Goal: Task Accomplishment & Management: Use online tool/utility

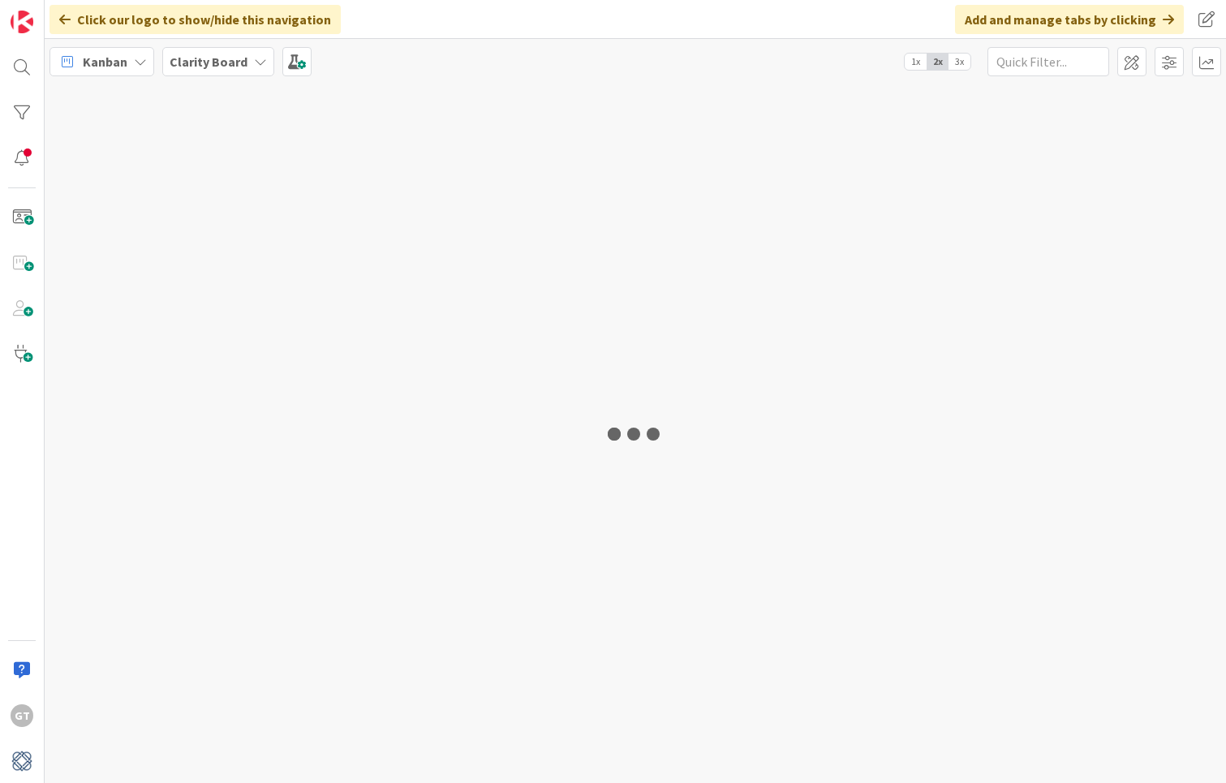
click at [116, 469] on div at bounding box center [635, 433] width 1181 height 699
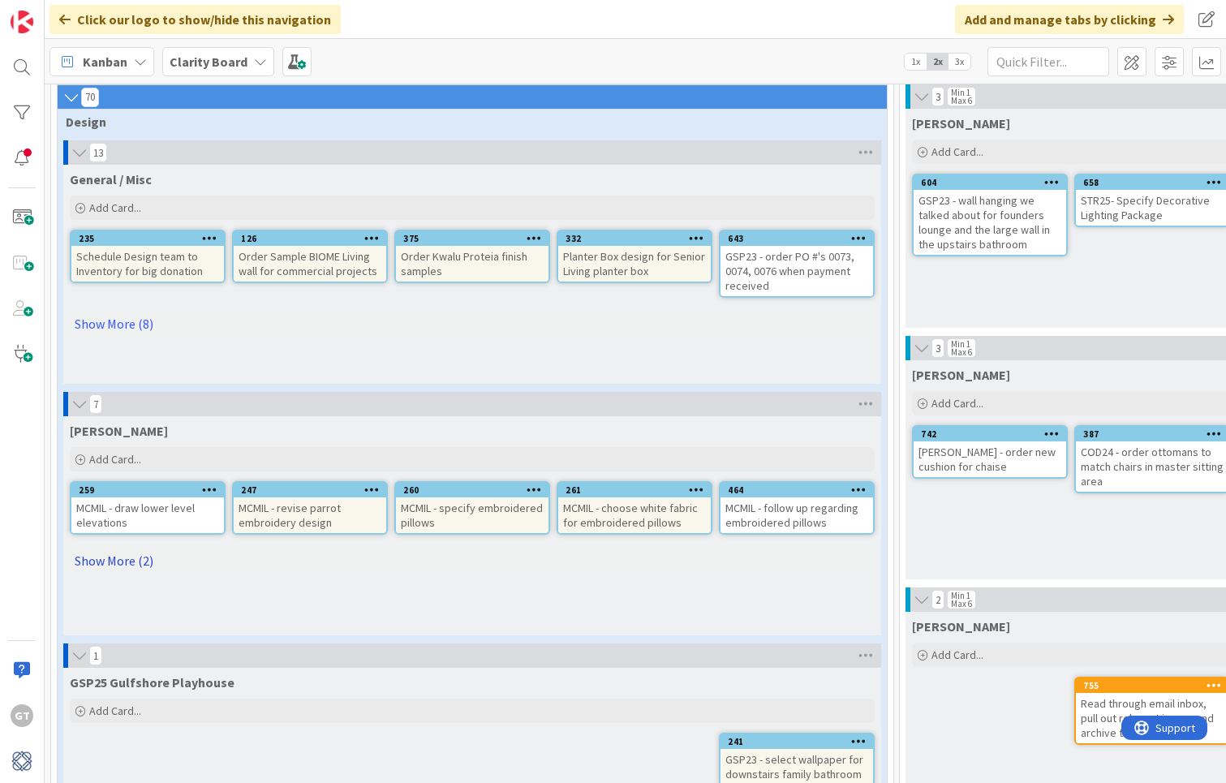
click at [113, 561] on link "Show More (2)" at bounding box center [472, 561] width 805 height 26
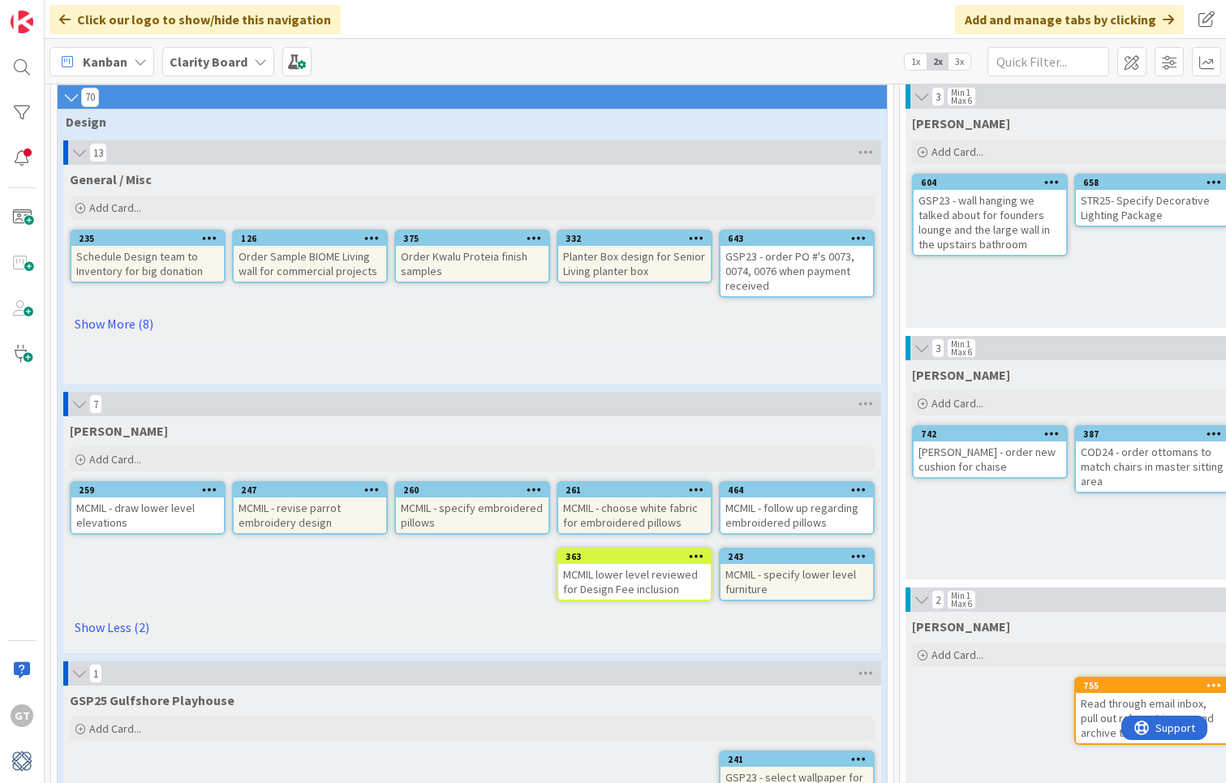
scroll to position [145, 0]
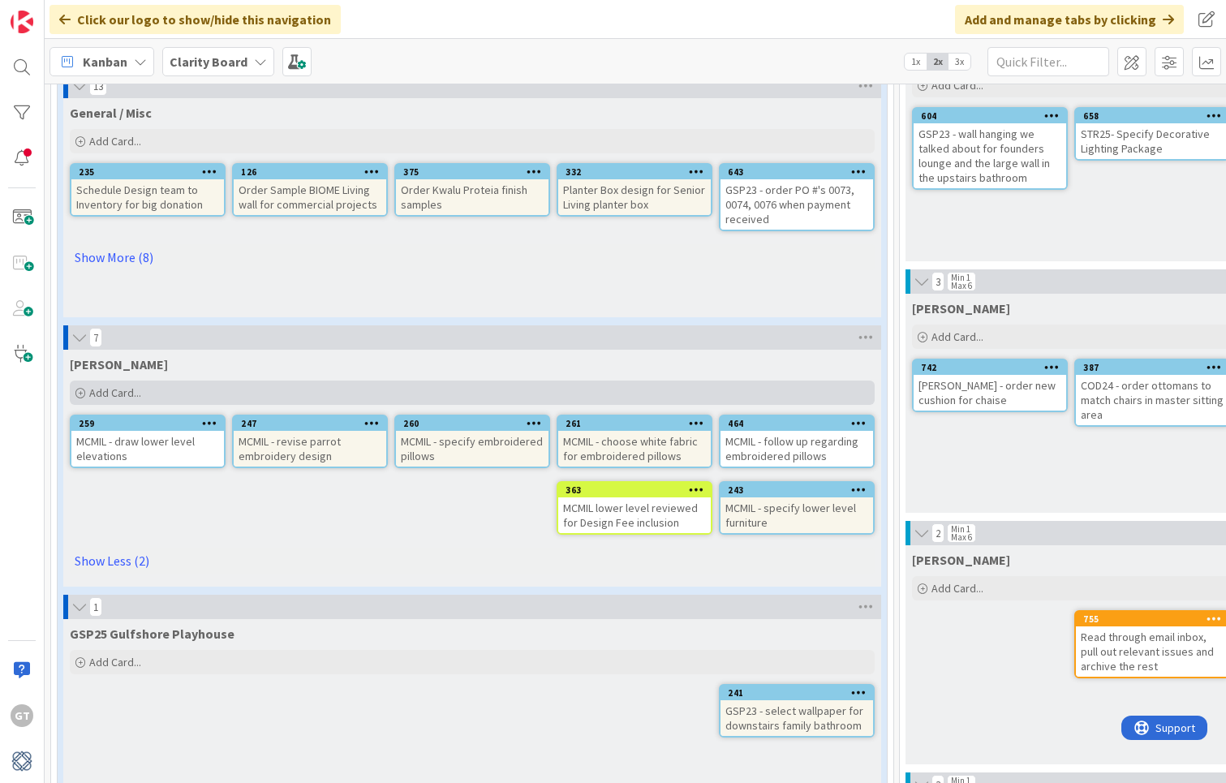
click at [97, 389] on span "Add Card..." at bounding box center [115, 392] width 52 height 15
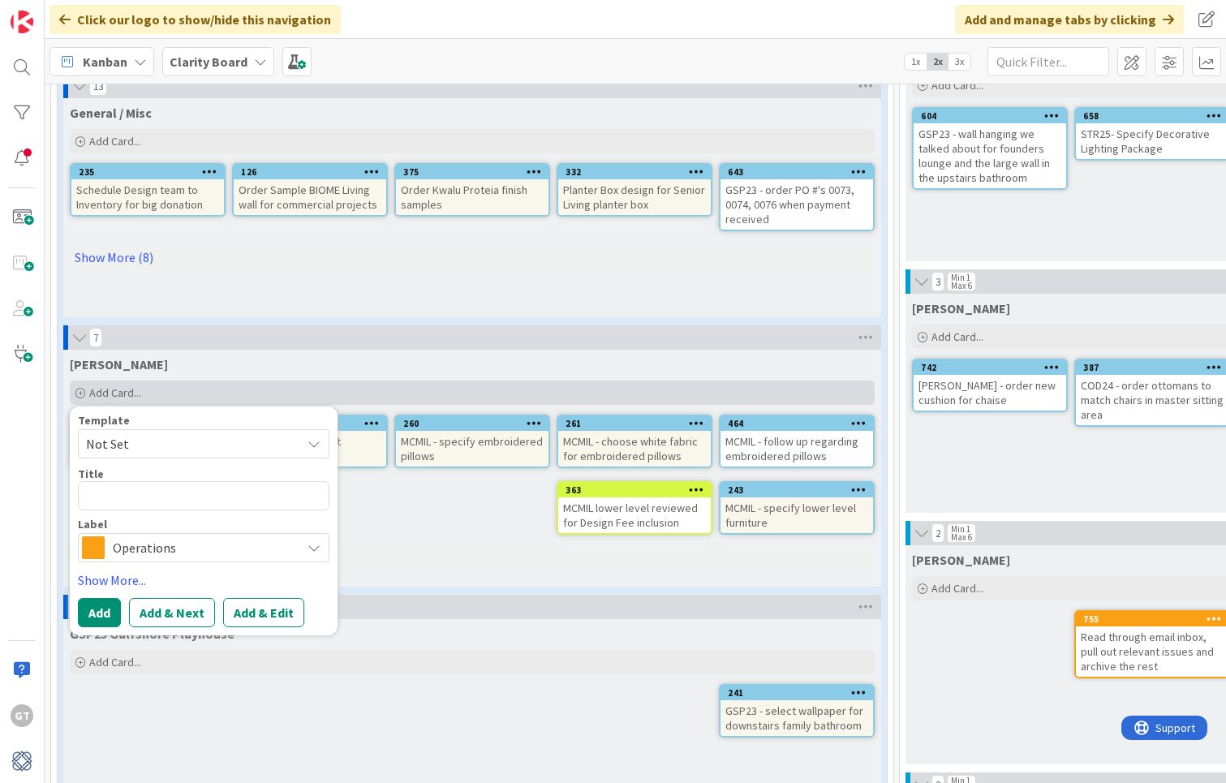
type textarea "x"
type textarea "M"
type textarea "x"
type textarea "Mc"
type textarea "x"
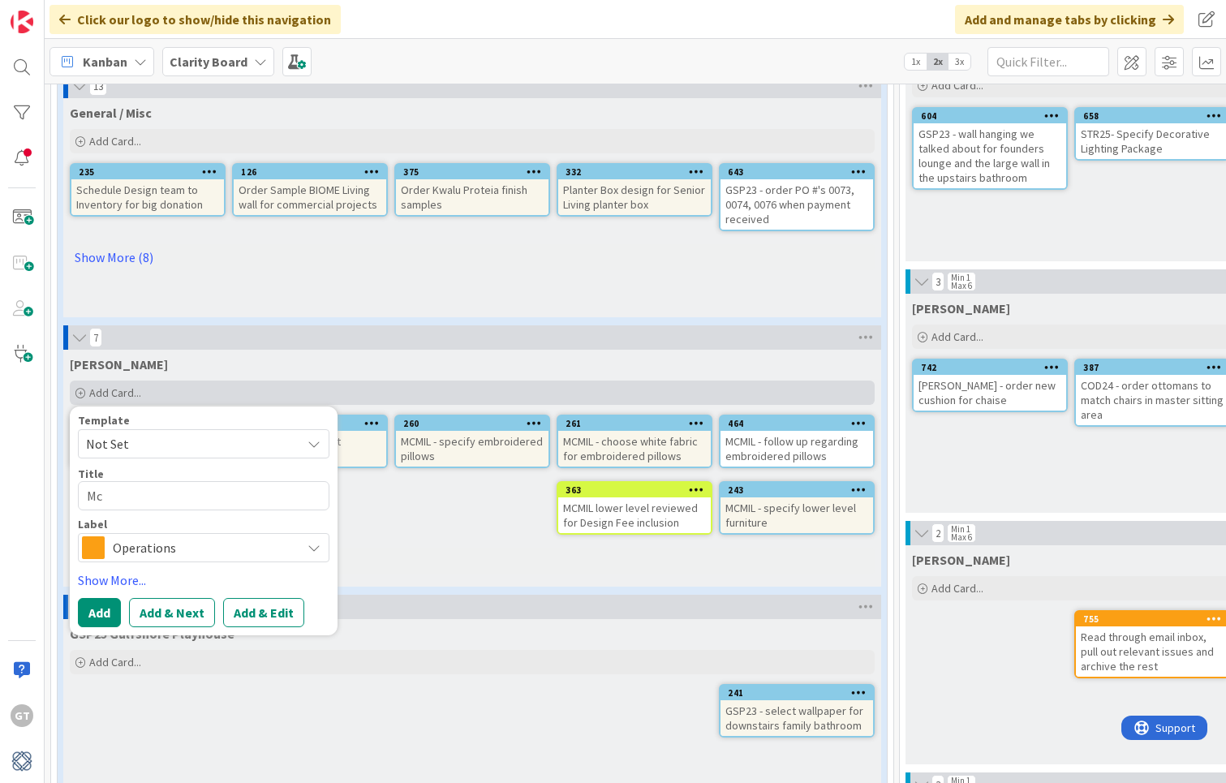
type textarea "M"
type textarea "x"
type textarea "MC"
type textarea "x"
type textarea "MCM"
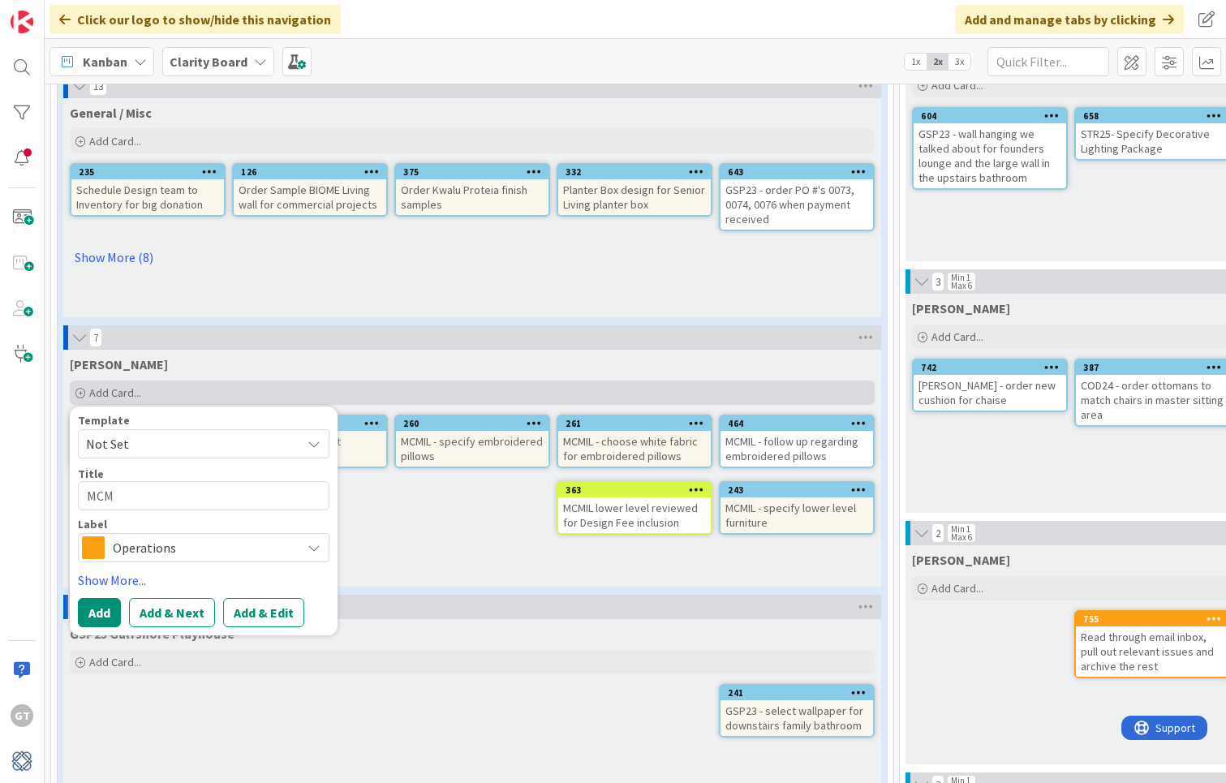
type textarea "x"
type textarea "MCMI"
type textarea "x"
type textarea "MCMIL"
type textarea "x"
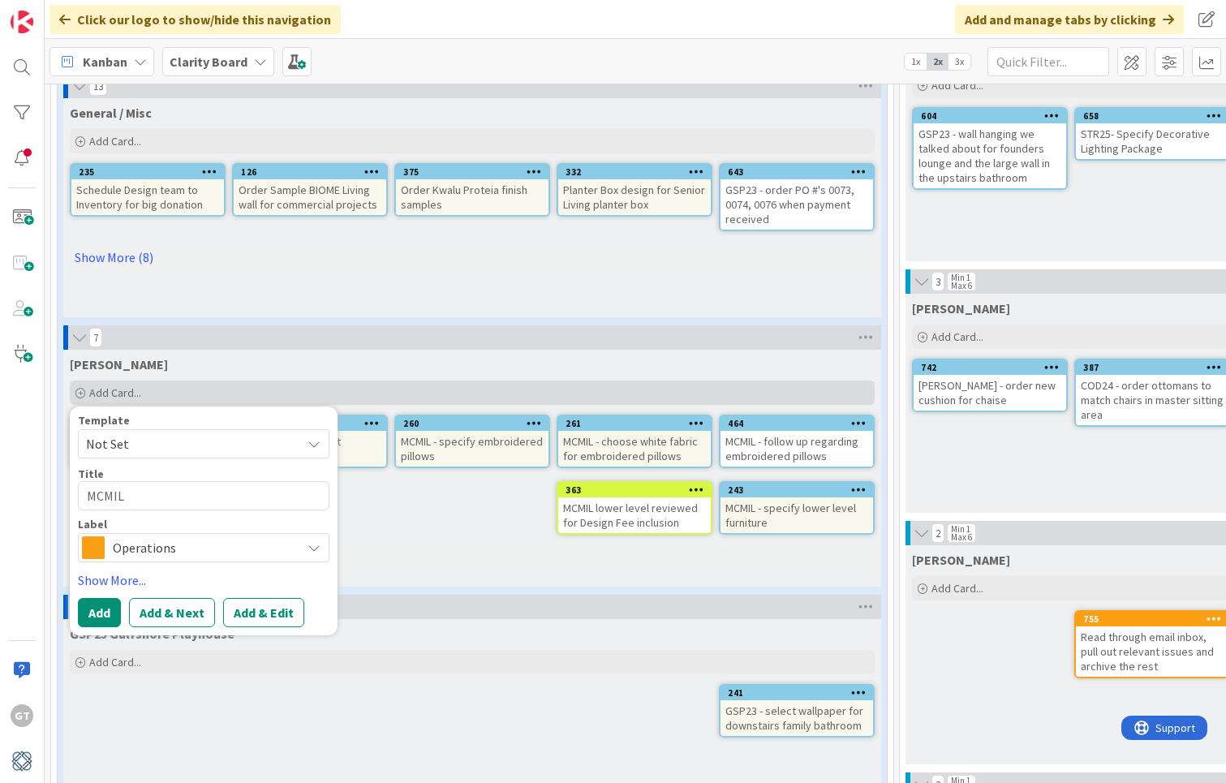
type textarea "MCMIL-"
type textarea "x"
type textarea "MCMIL-"
type textarea "x"
type textarea "MCMIL- S"
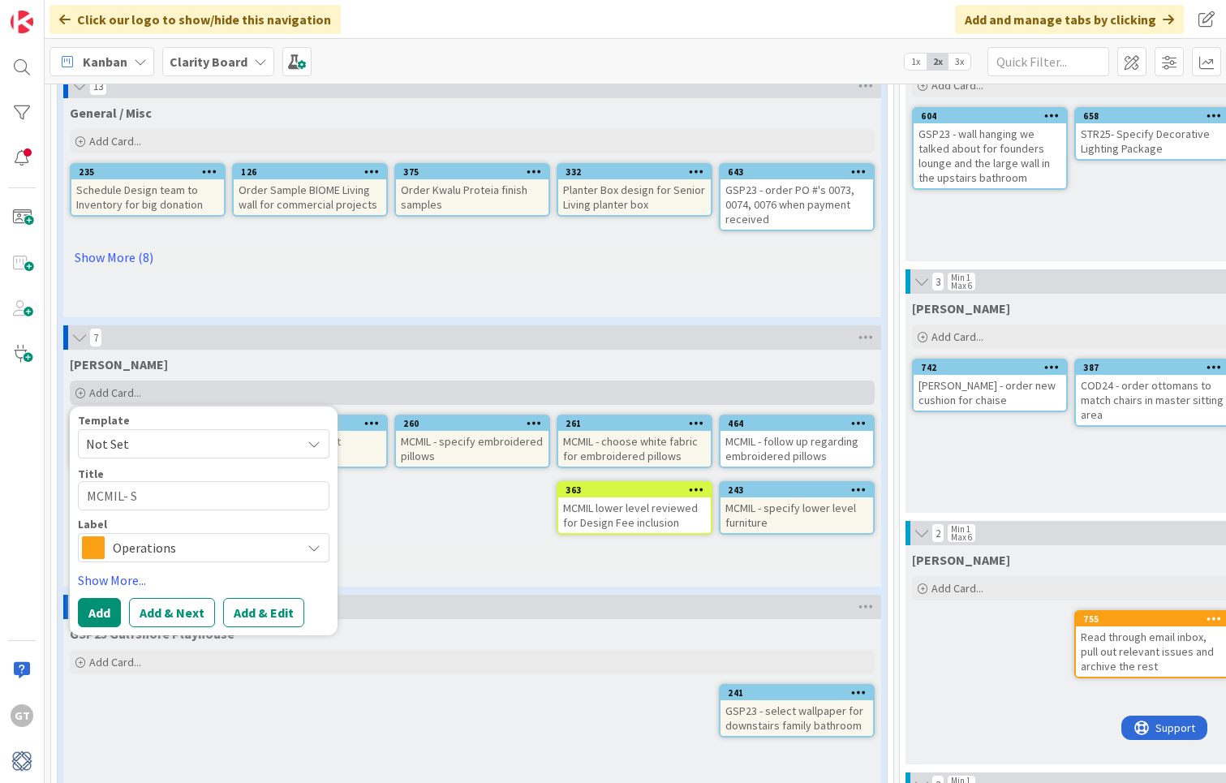
type textarea "x"
type textarea "MCMIL- Sc"
type textarea "x"
type textarea "MCMIL- Scp"
type textarea "x"
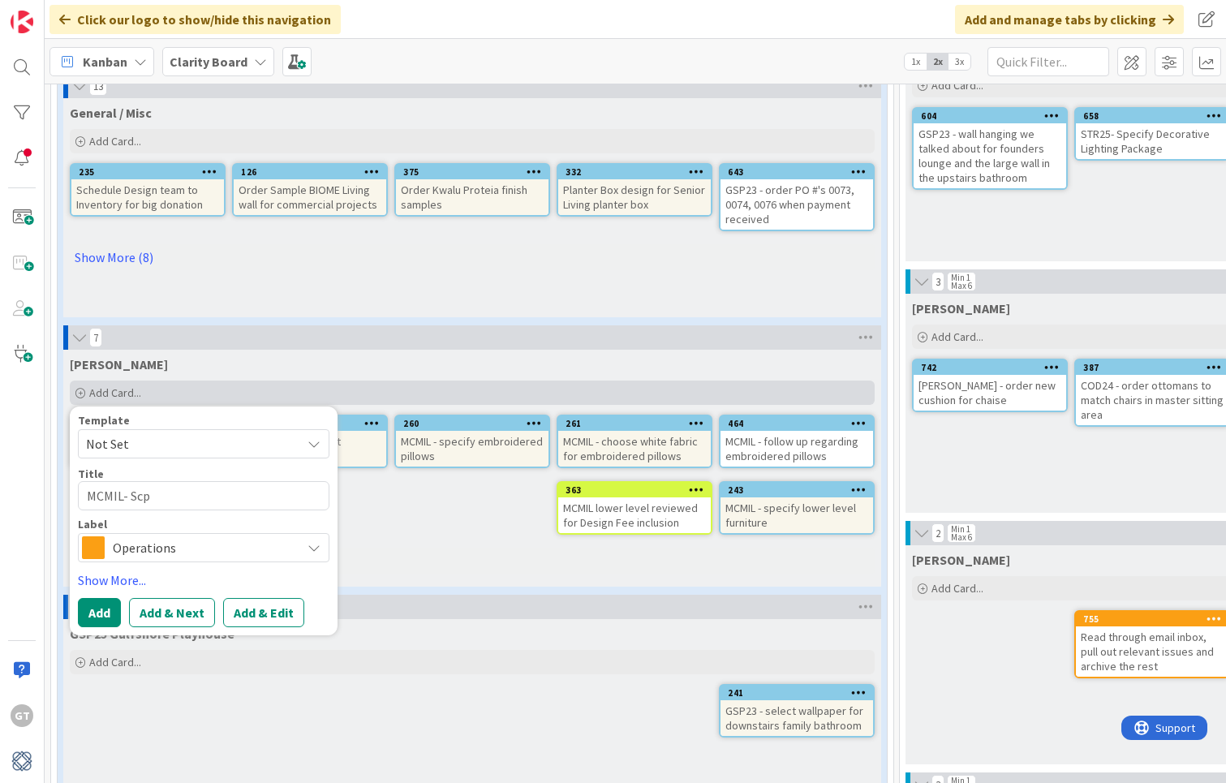
type textarea "MCMIL- Scpn"
type textarea "x"
type textarea "MCMIL- Scpnc"
type textarea "x"
type textarea "MCMIL- Scpn"
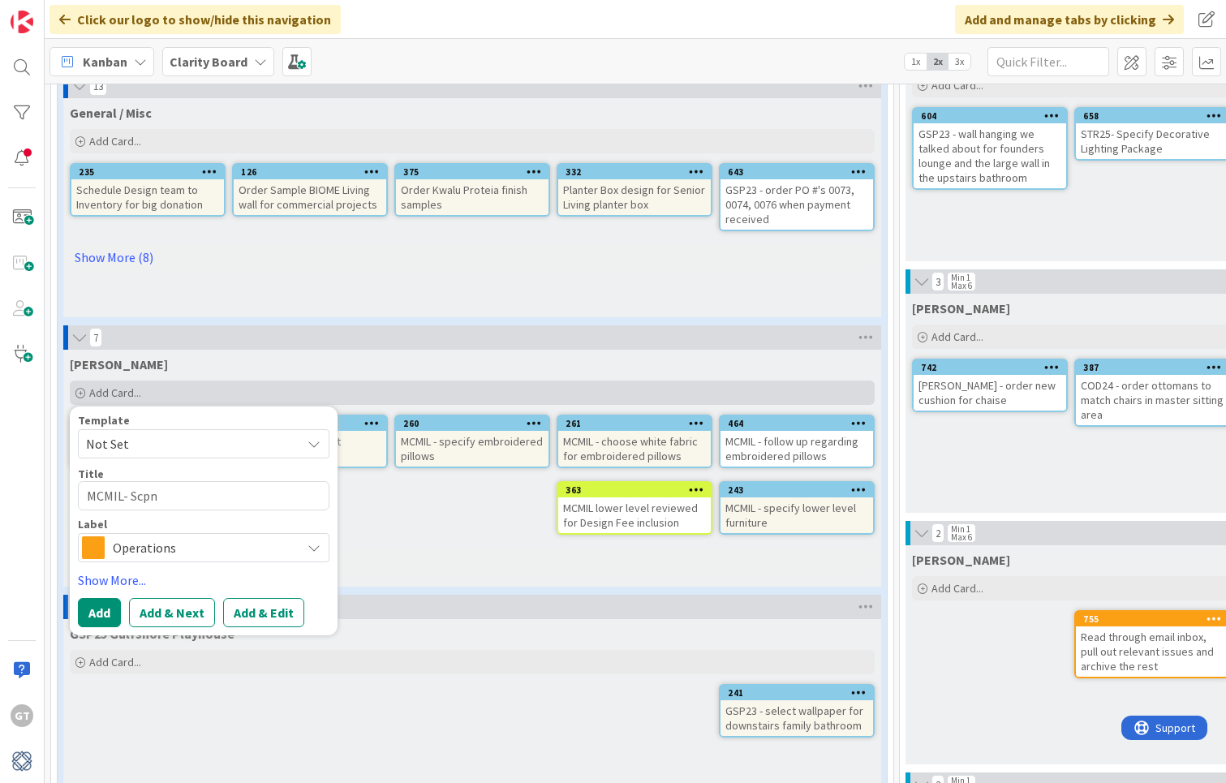
type textarea "x"
type textarea "MCMIL- Scp"
type textarea "x"
type textarea "MCMIL- Sc"
type textarea "x"
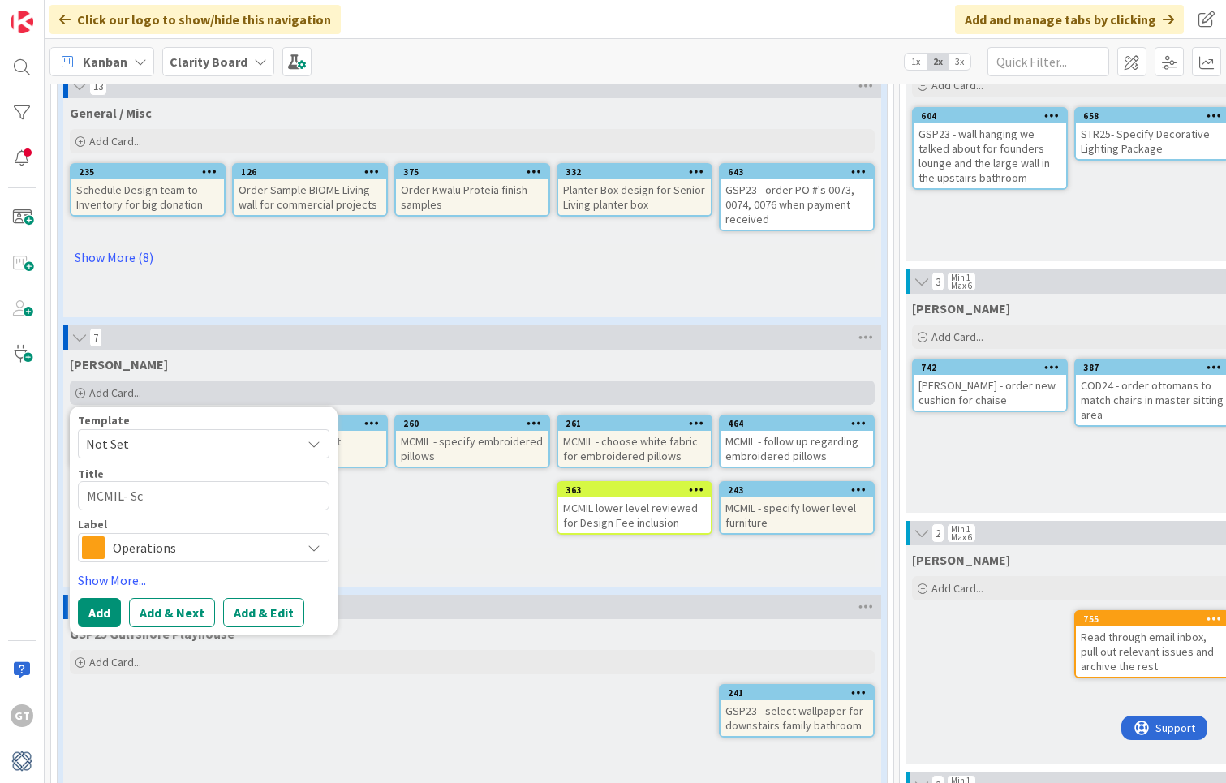
type textarea "MCMIL- Sco"
type textarea "x"
type textarea "MCMIL- Scon"
type textarea "x"
type textarea "MCMIL- Sconc"
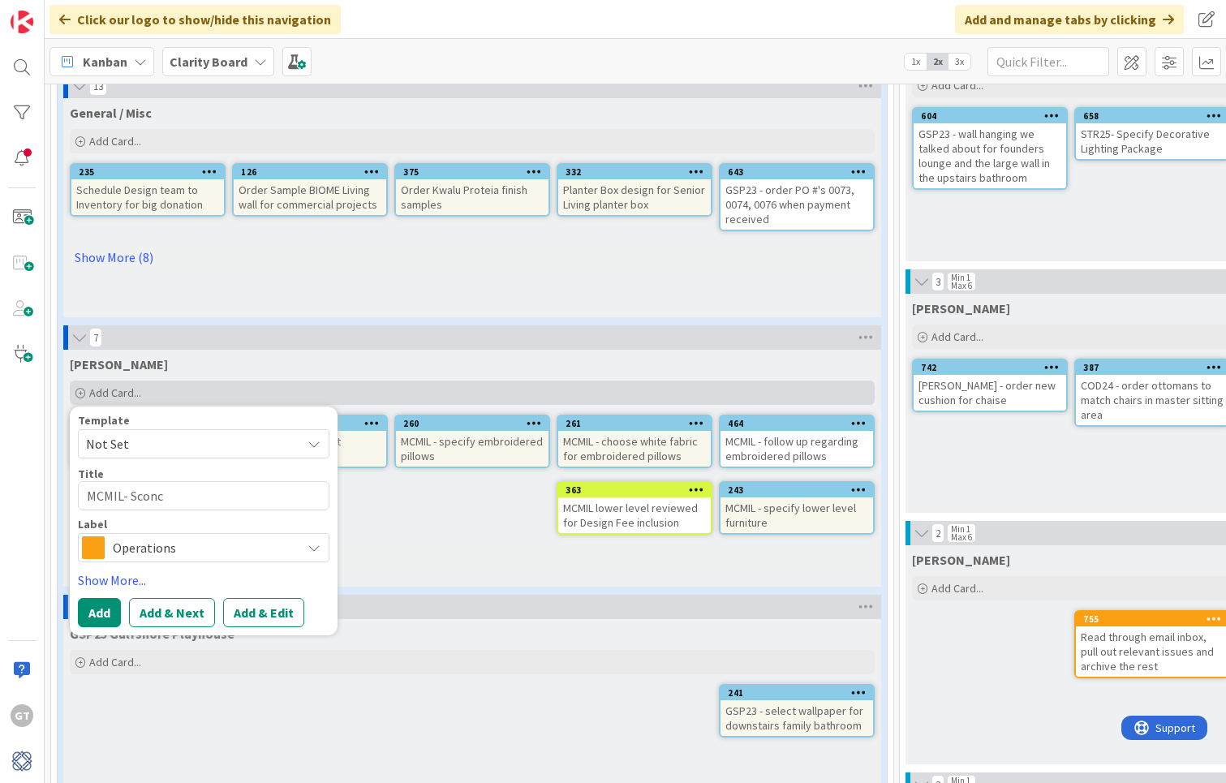
type textarea "x"
type textarea "MCMIL- Sconce"
type textarea "x"
type textarea "MCMIL- Sconce"
type textarea "x"
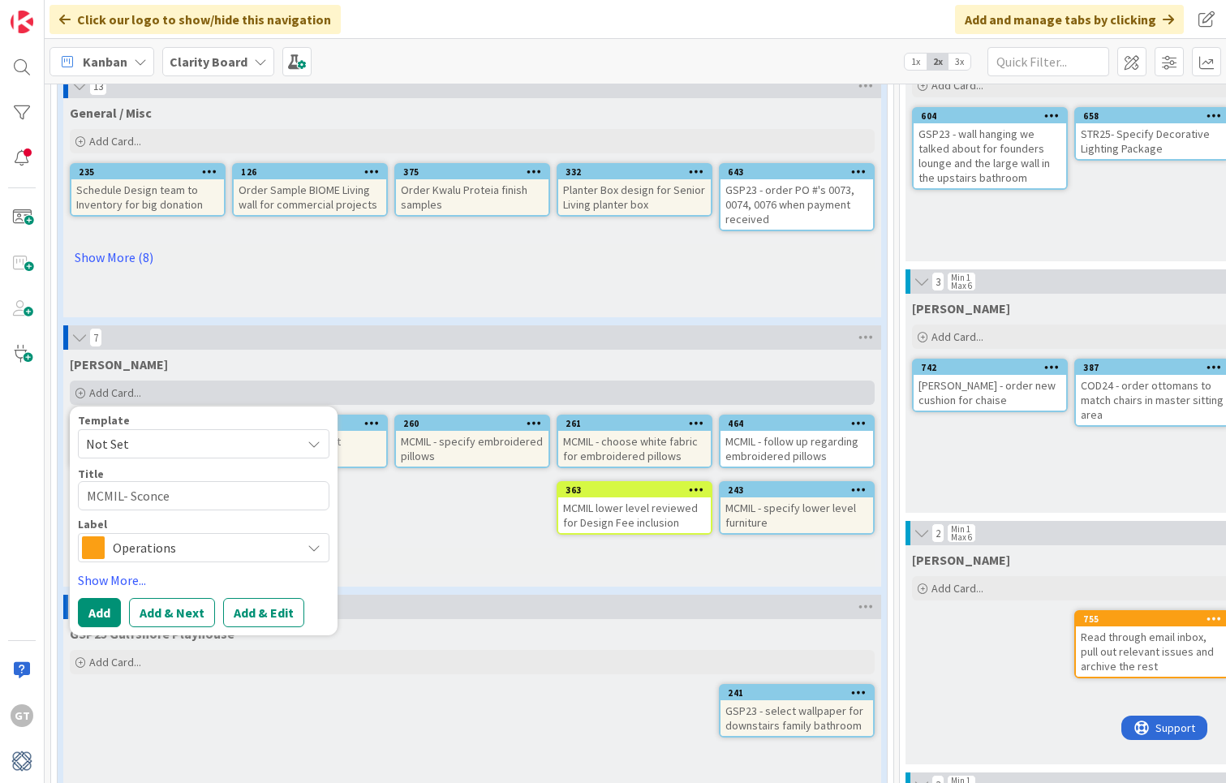
type textarea "MCMIL- Sconce"
type textarea "x"
type textarea "MCMIL- Sconces"
type textarea "x"
type textarea "MCMIL- Sconces"
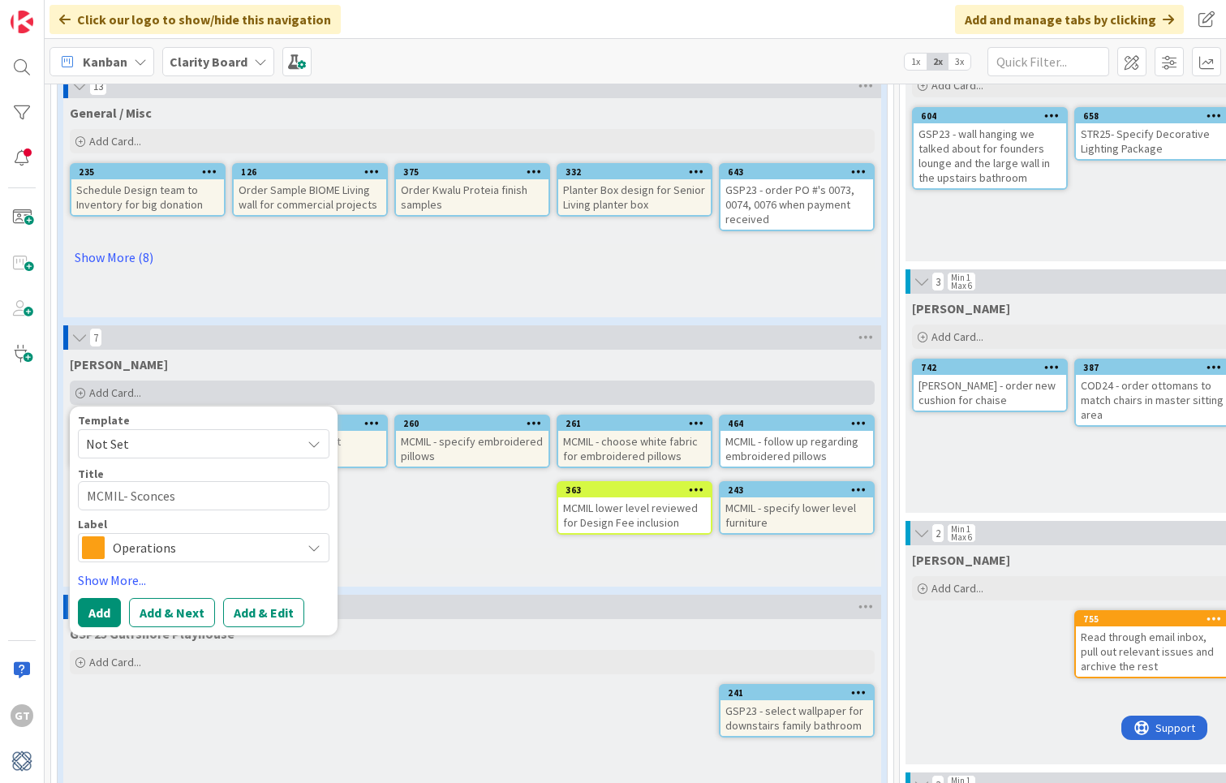
type textarea "x"
type textarea "MCMIL- Sconces f"
type textarea "x"
type textarea "MCMIL- Sconces fo"
type textarea "x"
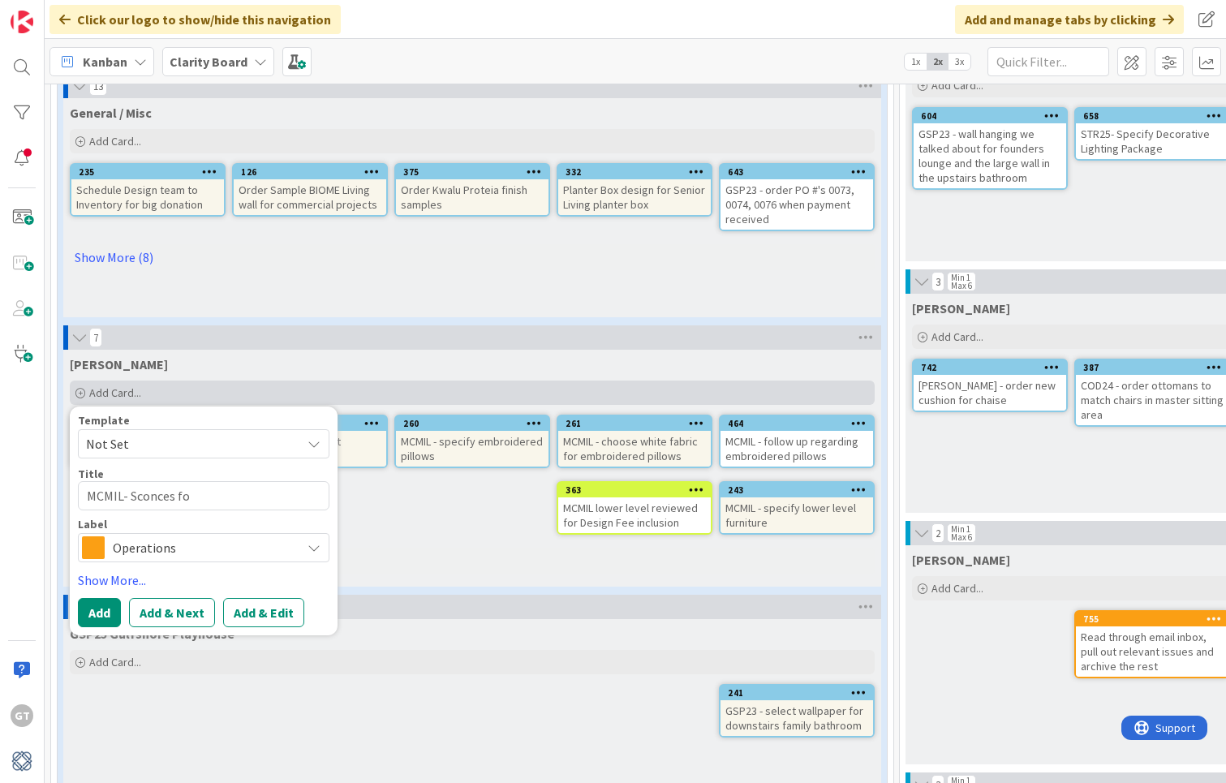
type textarea "MCMIL- Sconces for"
type textarea "x"
type textarea "MCMIL- Sconces for"
type textarea "x"
type textarea "MCMIL- Sconces for B"
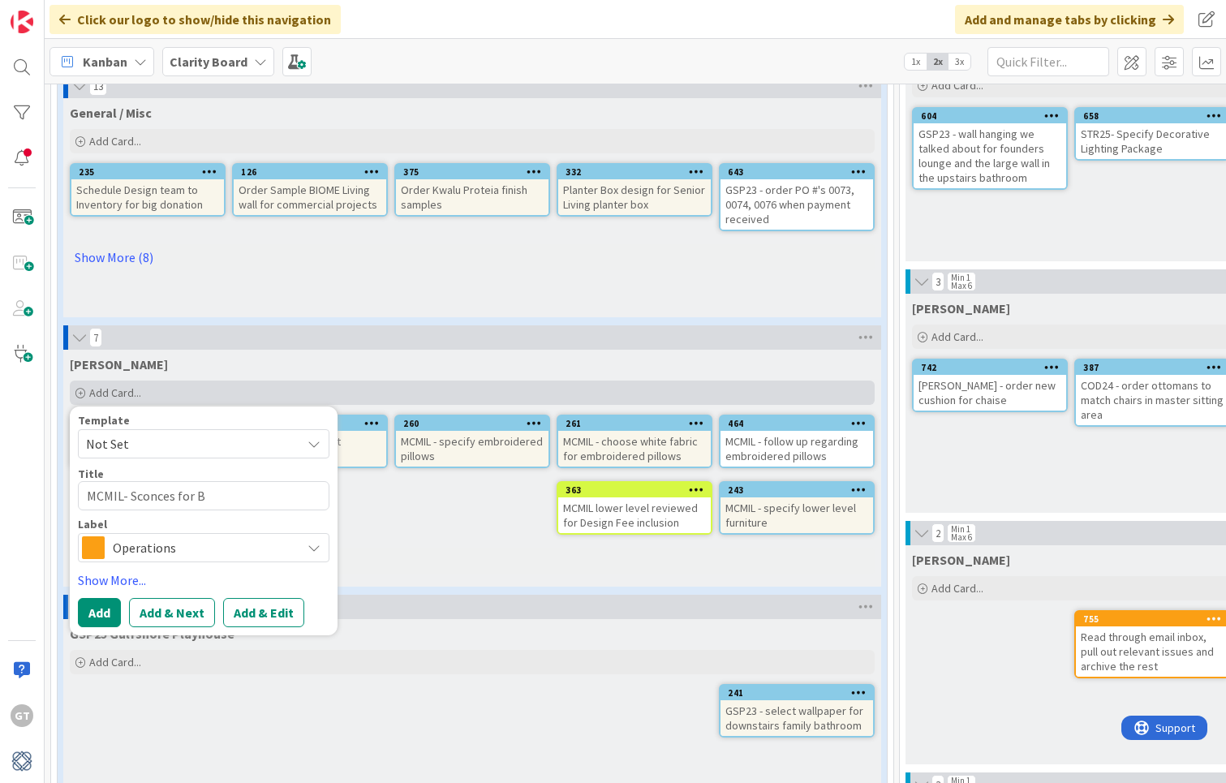
type textarea "x"
type textarea "MCMIL- Sconces for Bn"
type textarea "x"
type textarea "MCMIL- Sconces for B"
type textarea "x"
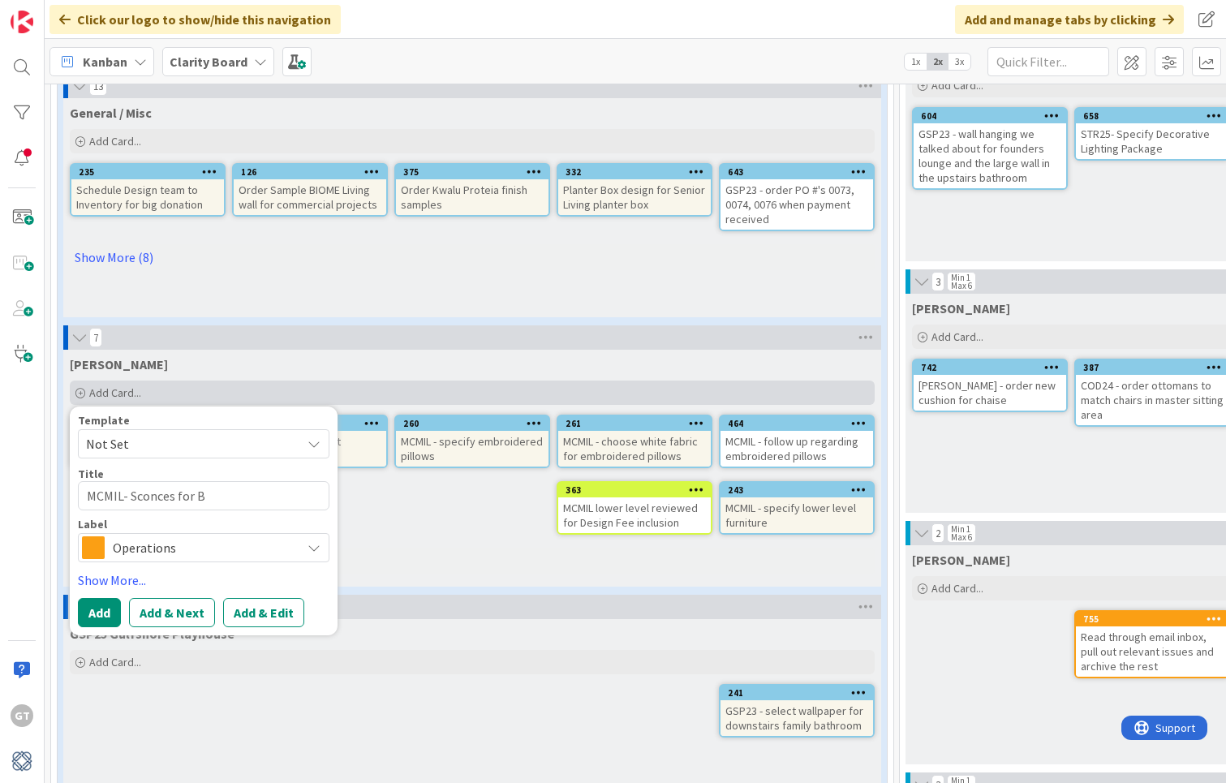
type textarea "MCMIL- Sconces for"
type textarea "x"
type textarea "MCMIL- Sconces for"
type textarea "x"
type textarea "MCMIL- Sconces fo"
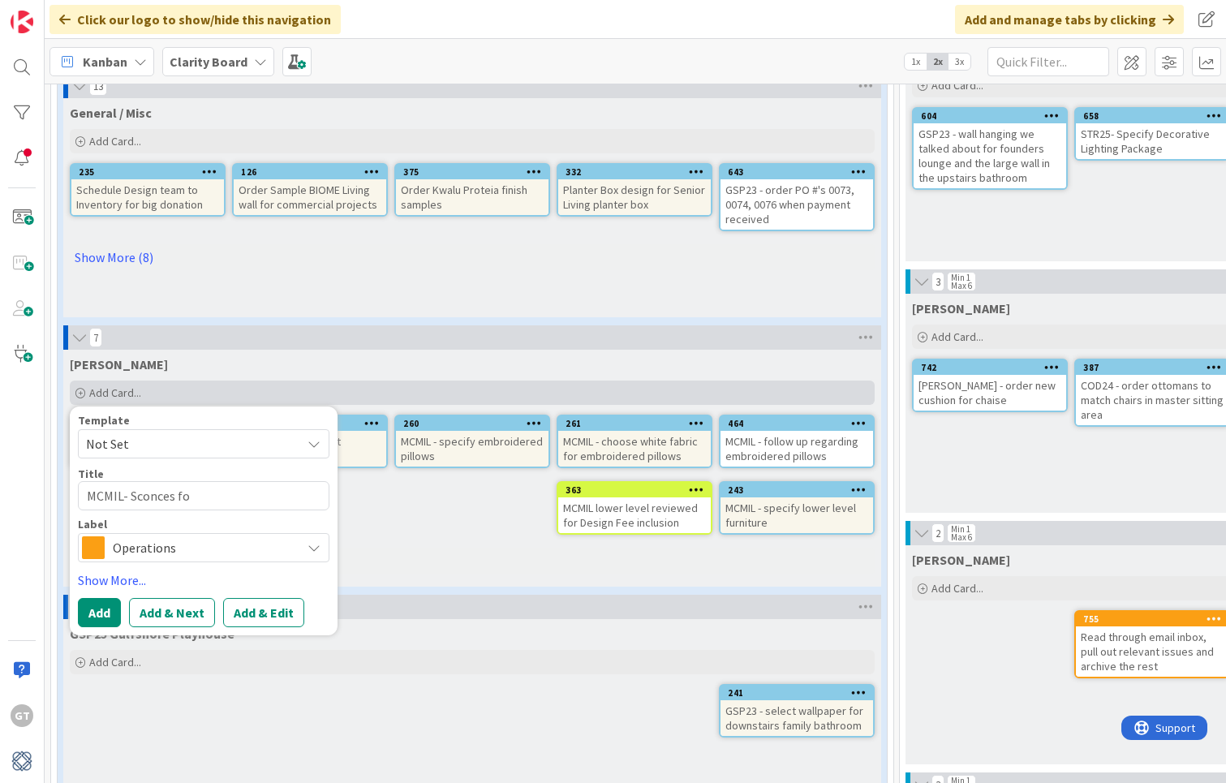
type textarea "x"
type textarea "MCMIL- Sconces f"
type textarea "x"
type textarea "MCMIL- Sconces"
type textarea "x"
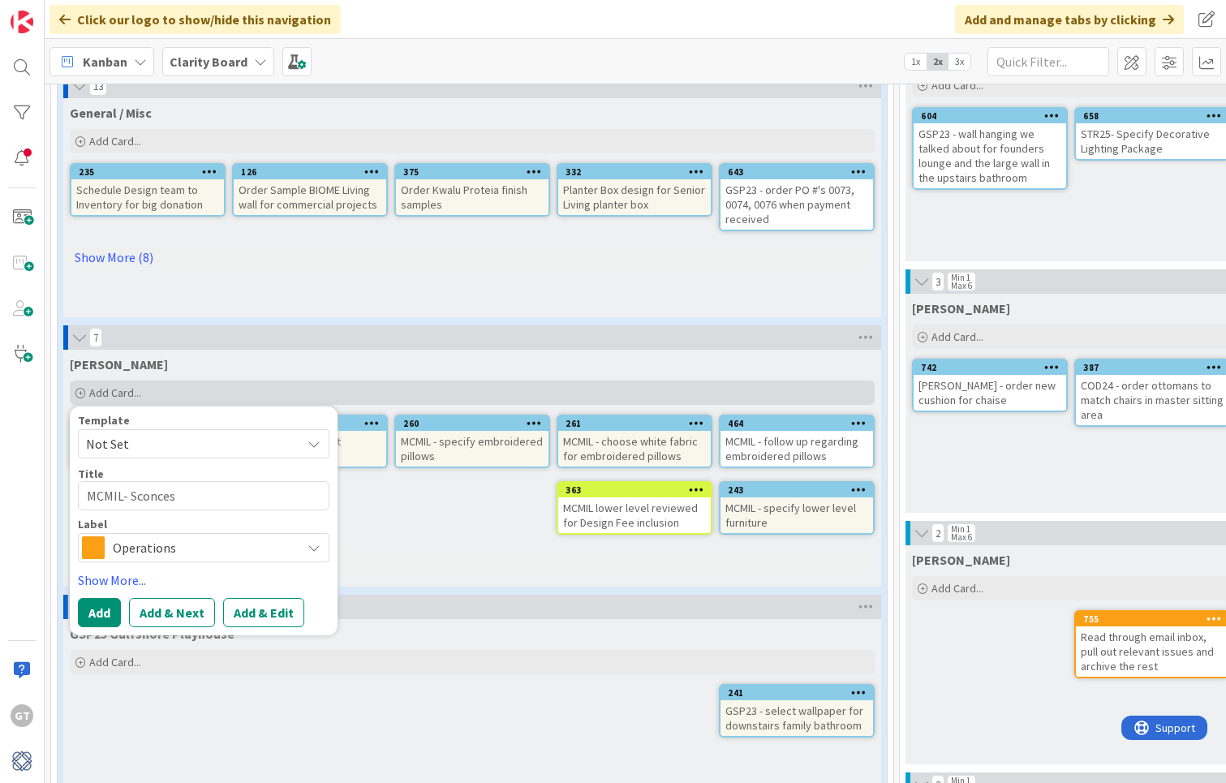
type textarea "MCMIL- Sconces"
type textarea "x"
type textarea "MCMIL- Sconce"
type textarea "x"
type textarea "MCMIL- Sconc"
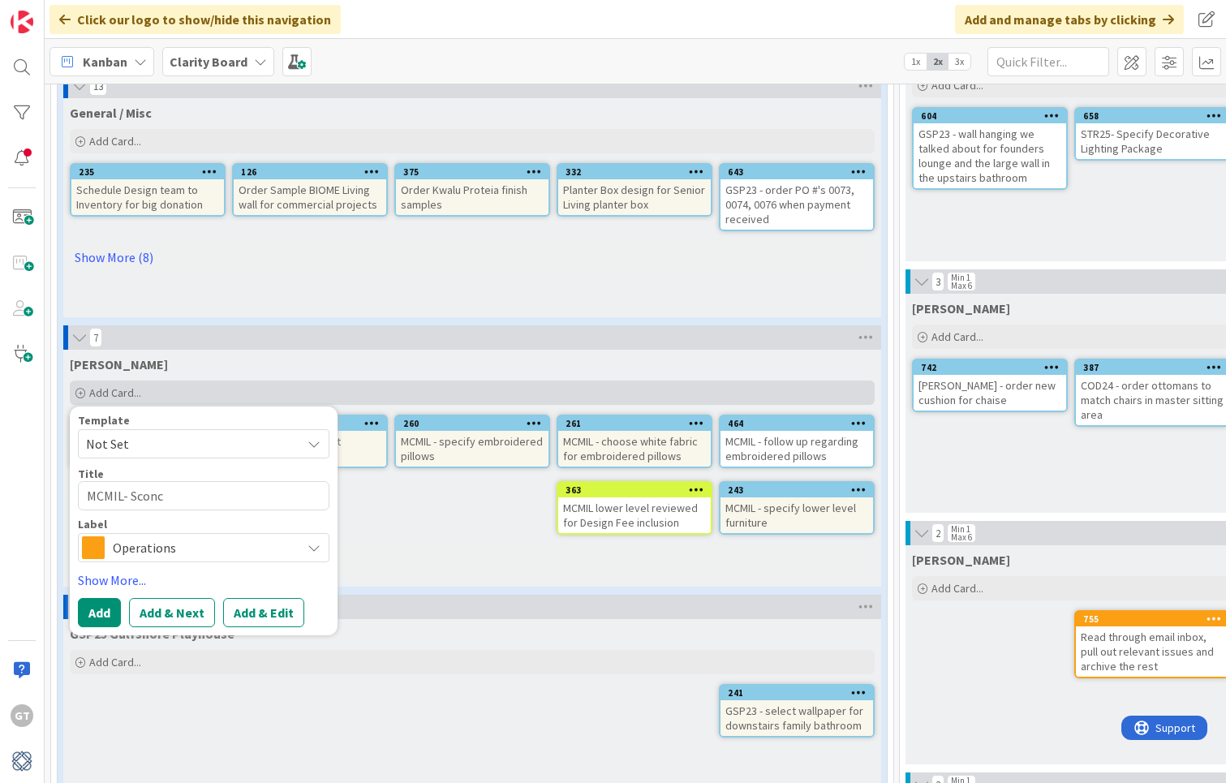
type textarea "x"
type textarea "MCMIL- Scon"
type textarea "x"
type textarea "MCMIL- Sco"
type textarea "x"
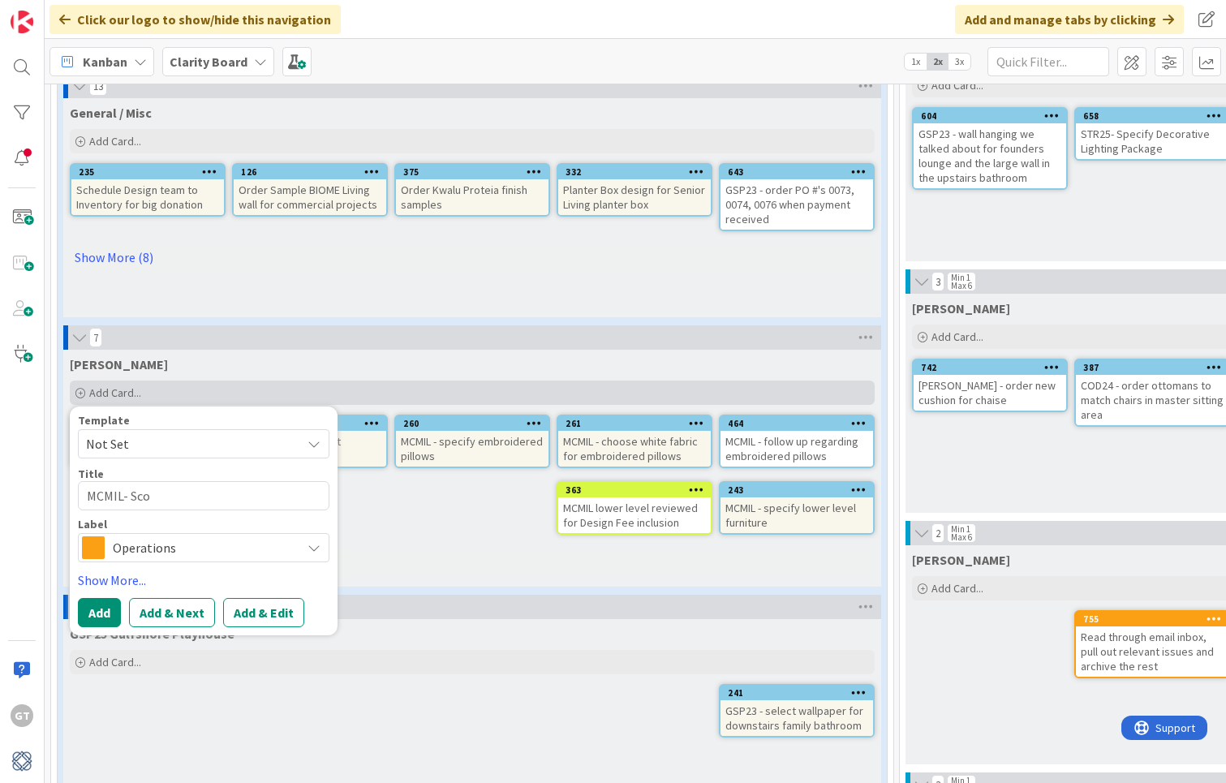
type textarea "MCMIL- Sc"
type textarea "x"
type textarea "MCMIL- S"
type textarea "x"
type textarea "MCMIL- Se"
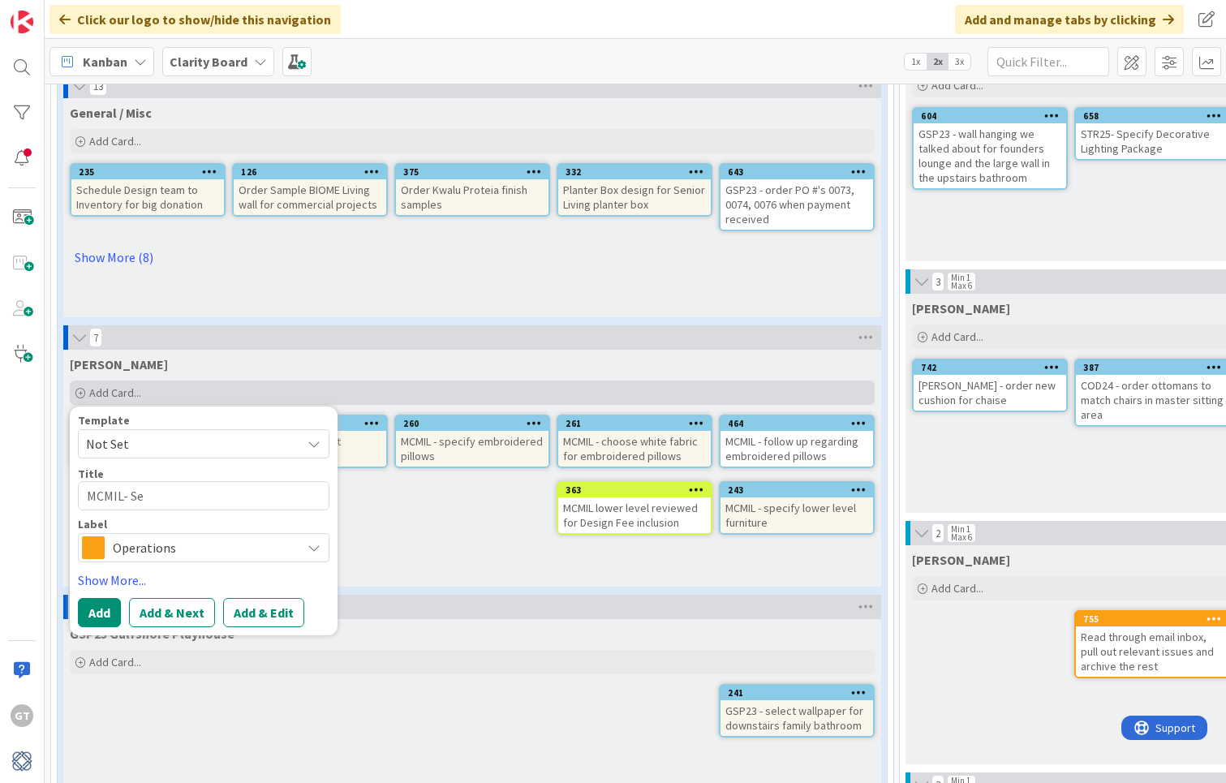
type textarea "x"
type textarea "MCMIL- Sel"
type textarea "x"
type textarea "MCMIL- Sele"
type textarea "x"
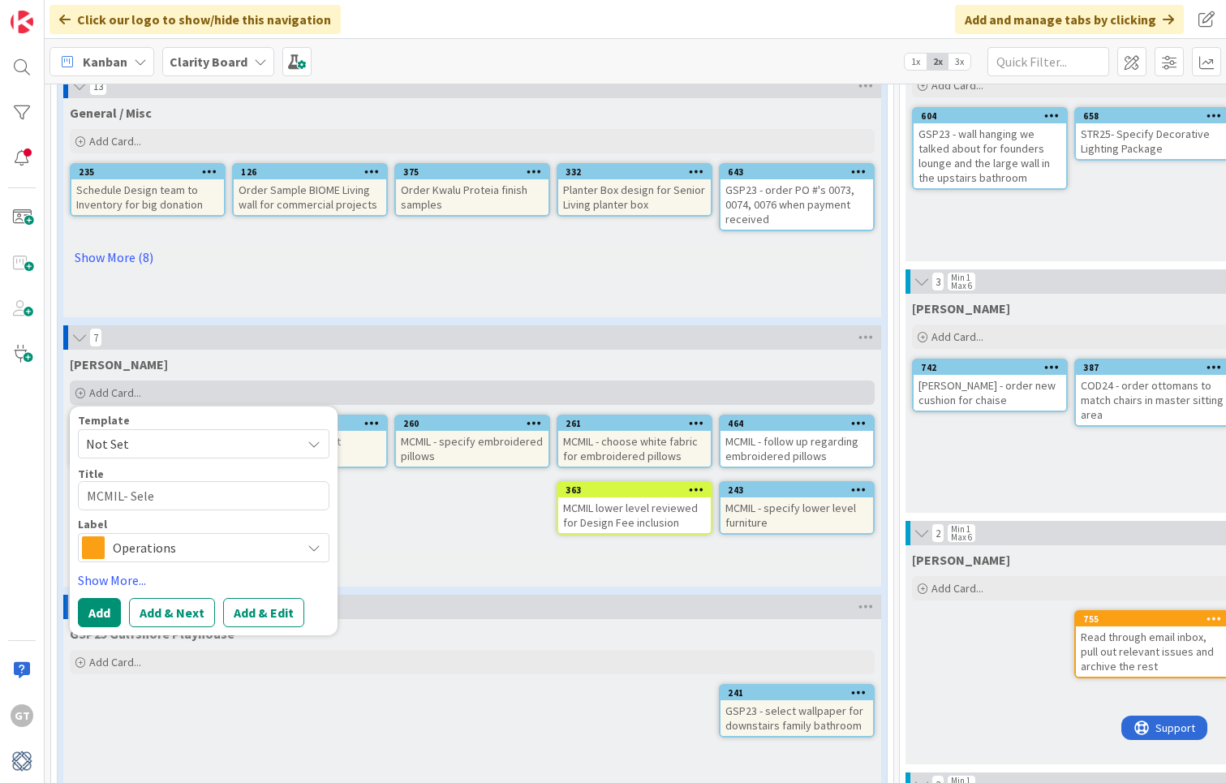
type textarea "MCMIL- Selec"
type textarea "x"
type textarea "MCMIL- Select"
type textarea "x"
type textarea "MCMIL- Select"
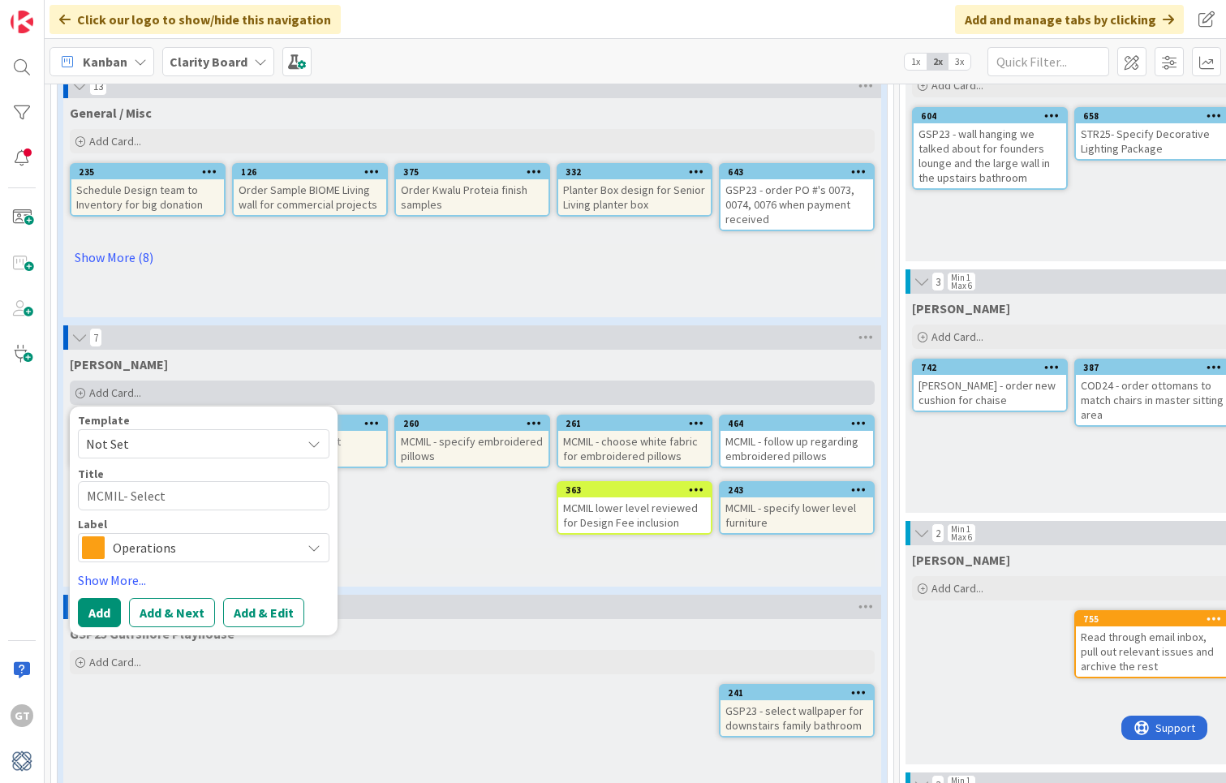
type textarea "x"
type textarea "MCMIL- Select S"
type textarea "x"
type textarea "MCMIL- Select Sc"
type textarea "x"
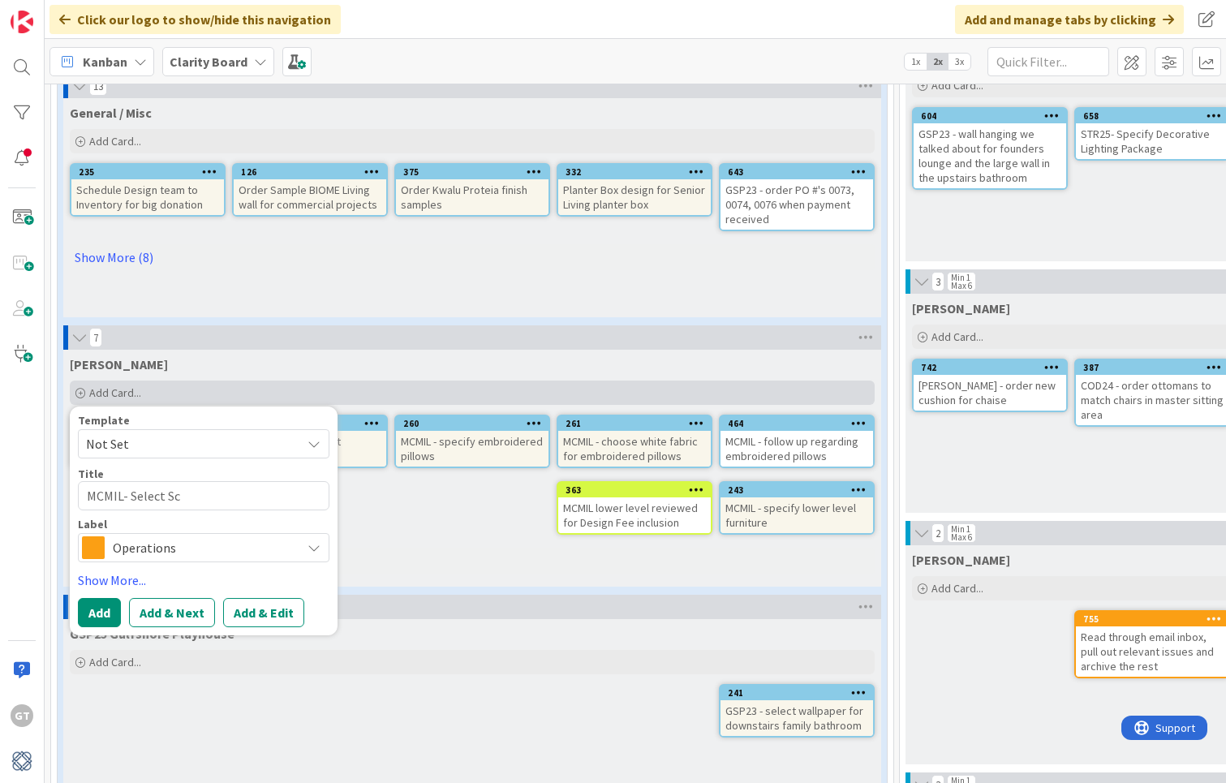
type textarea "MCMIL- Select Sco"
type textarea "x"
type textarea "MCMIL- Select Scon"
type textarea "x"
type textarea "MCMIL- Select Sconc"
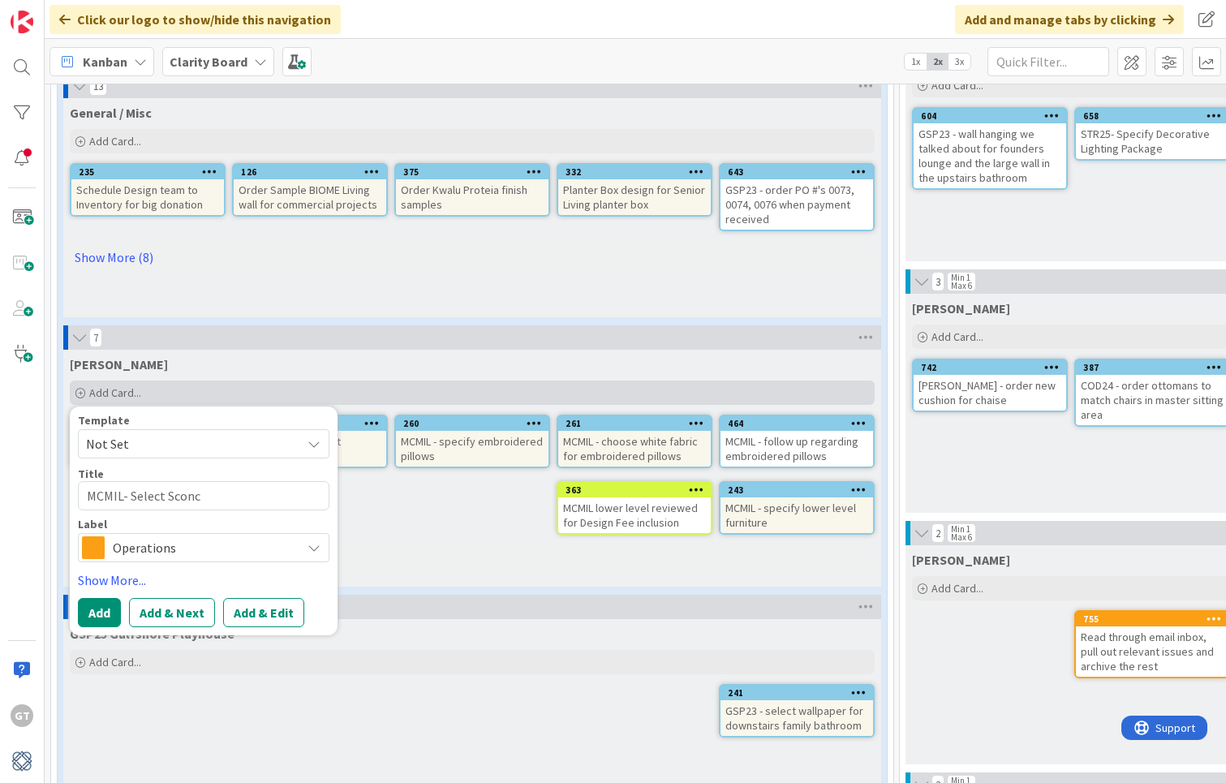
type textarea "x"
type textarea "MCMIL- Select Sconce"
type textarea "x"
type textarea "MCMIL- Select Sconce"
type textarea "x"
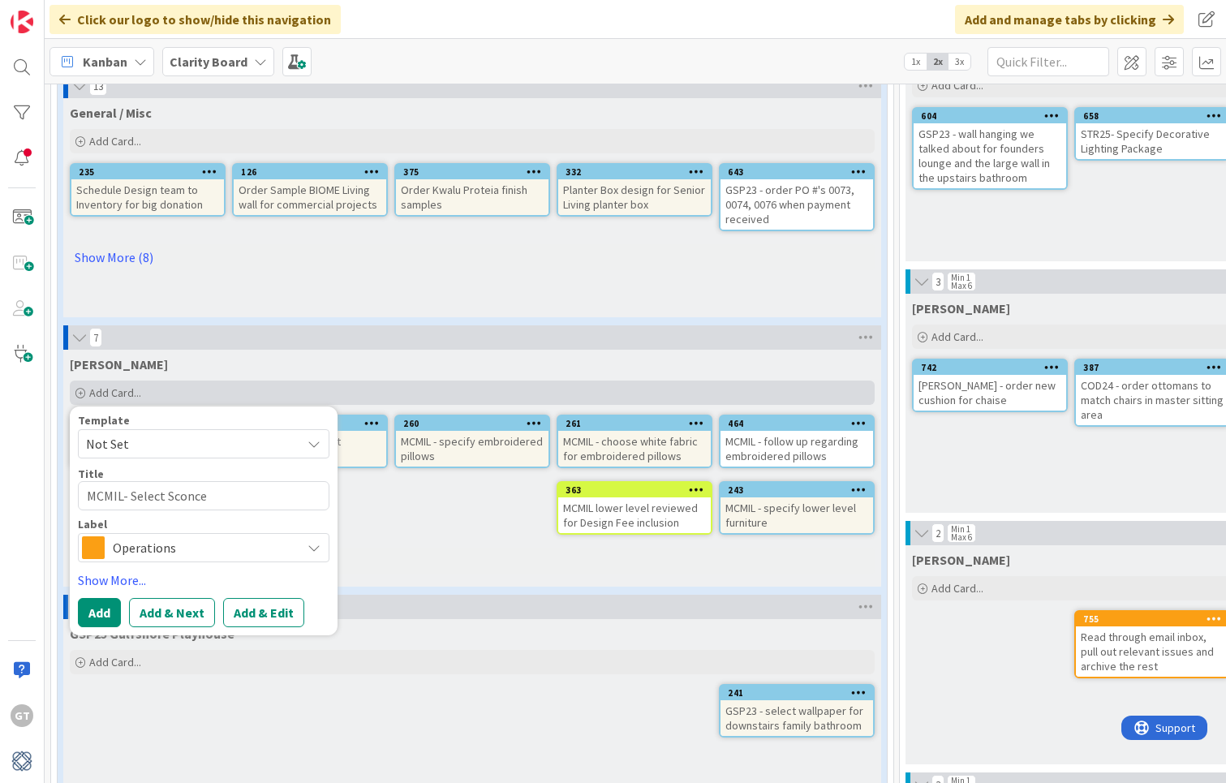
type textarea "MCMIL- Select Sconce P"
type textarea "x"
type textarea "MCMIL- Select Sconce P["
type textarea "x"
type textarea "MCMIL- Select Sconce P[t"
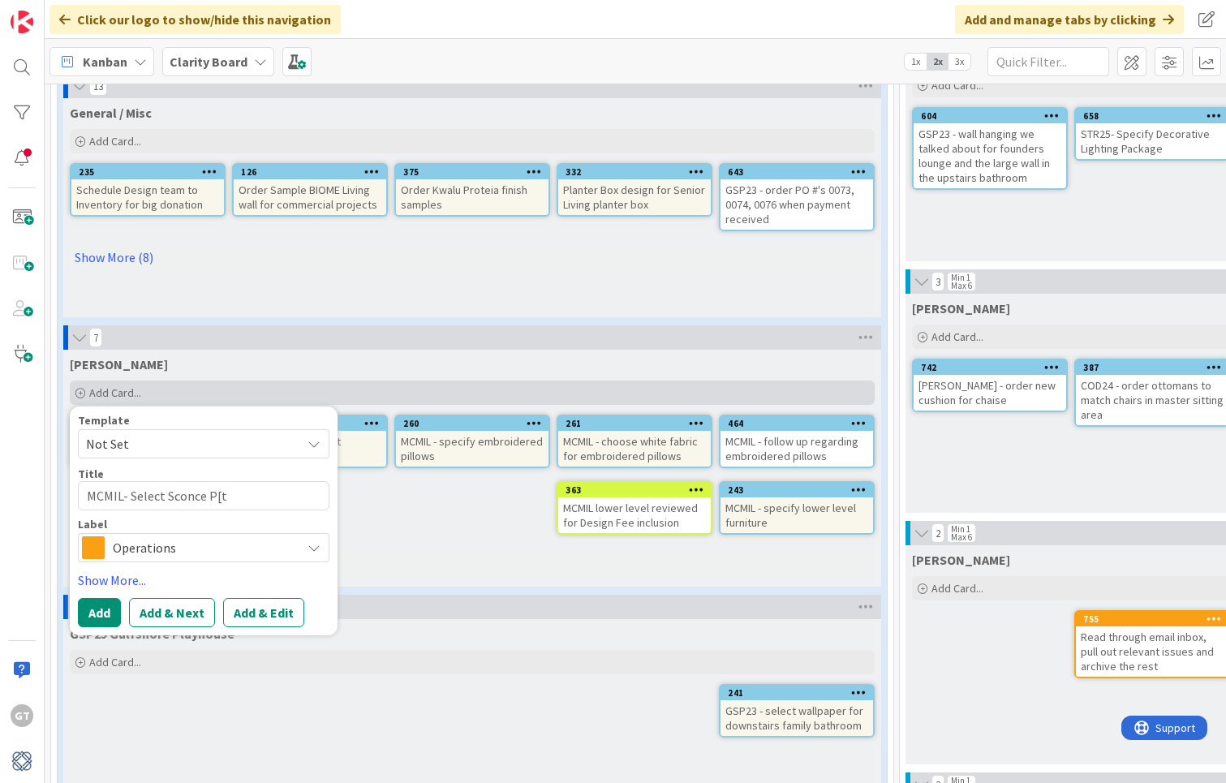
type textarea "x"
type textarea "MCMIL- Select Sconce P["
type textarea "x"
type textarea "MCMIL- Select Sconce P"
type textarea "x"
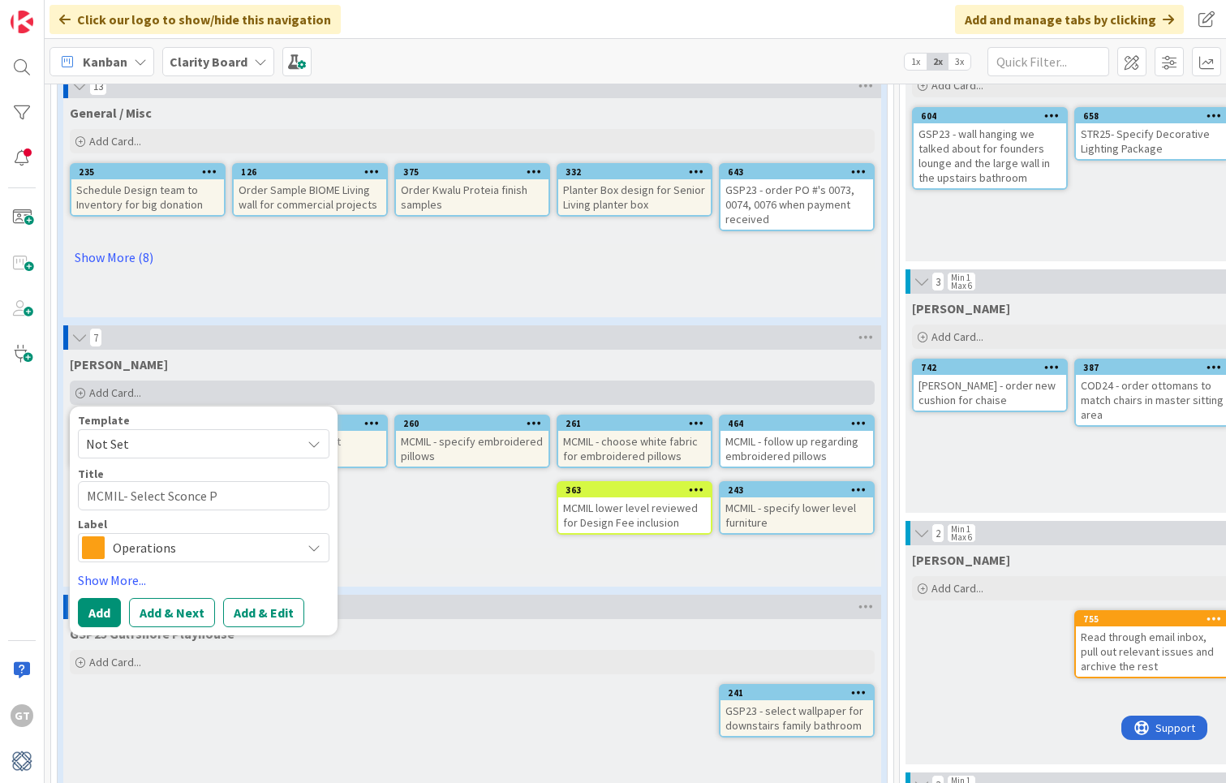
type textarea "MCMIL- Select Sconce"
type textarea "x"
type textarea "MCMIL- Select Sconce O"
type textarea "x"
type textarea "MCMIL- Select Sconce Op"
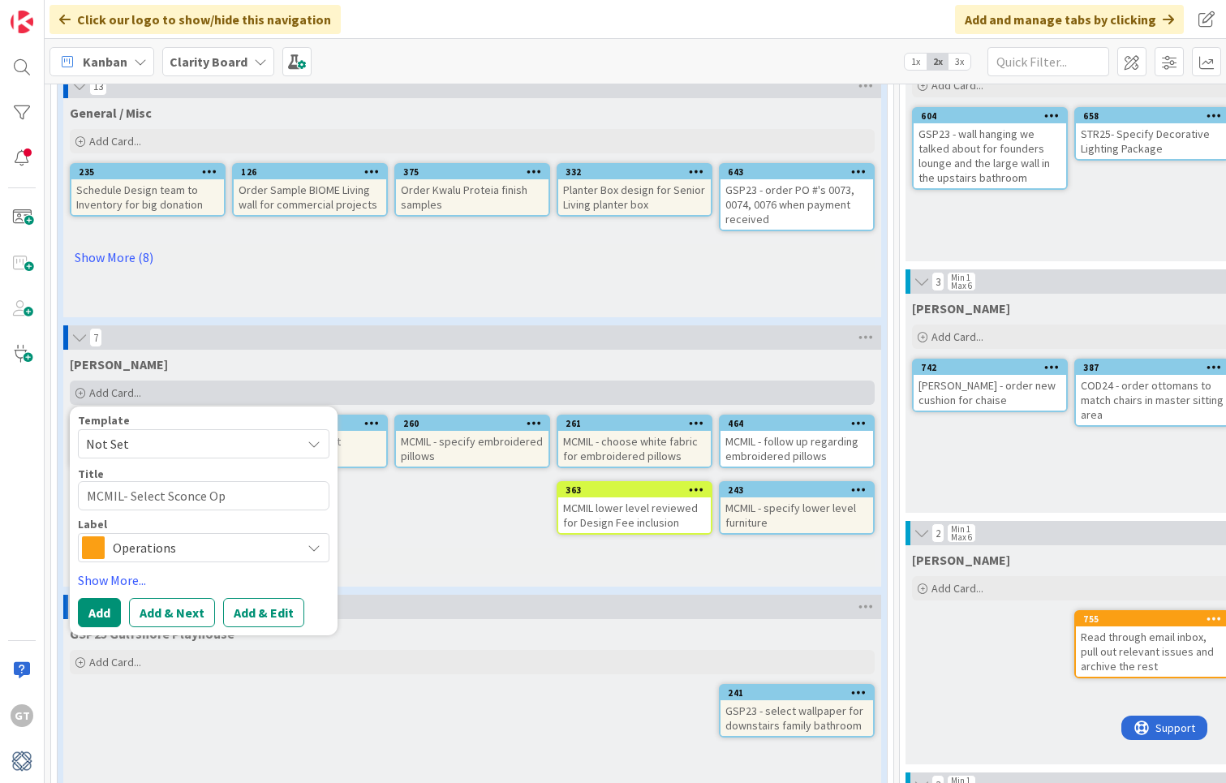
type textarea "x"
type textarea "MCMIL- Select Sconce Opt"
type textarea "x"
type textarea "MCMIL- Select Sconce Opti"
type textarea "x"
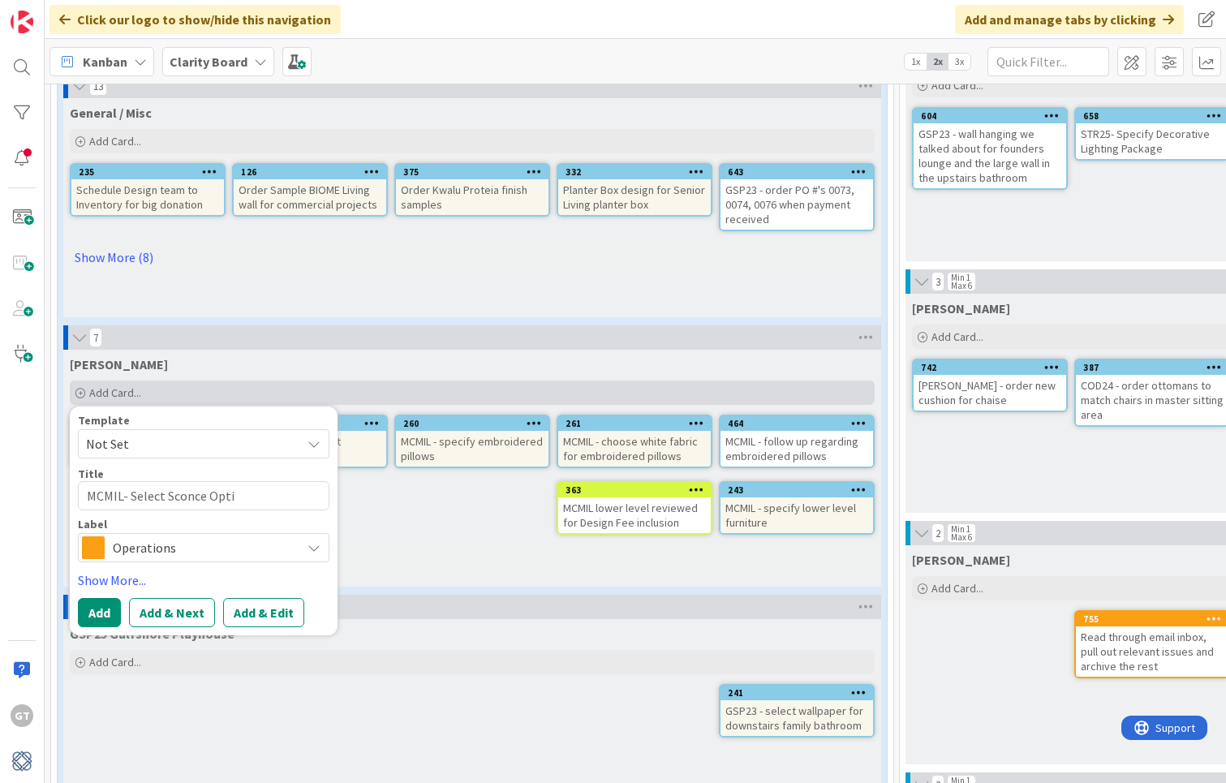
type textarea "MCMIL- Select Sconce Optio"
type textarea "x"
type textarea "MCMIL- Select Sconce Option"
type textarea "x"
type textarea "MCMIL- Select Sconce Options"
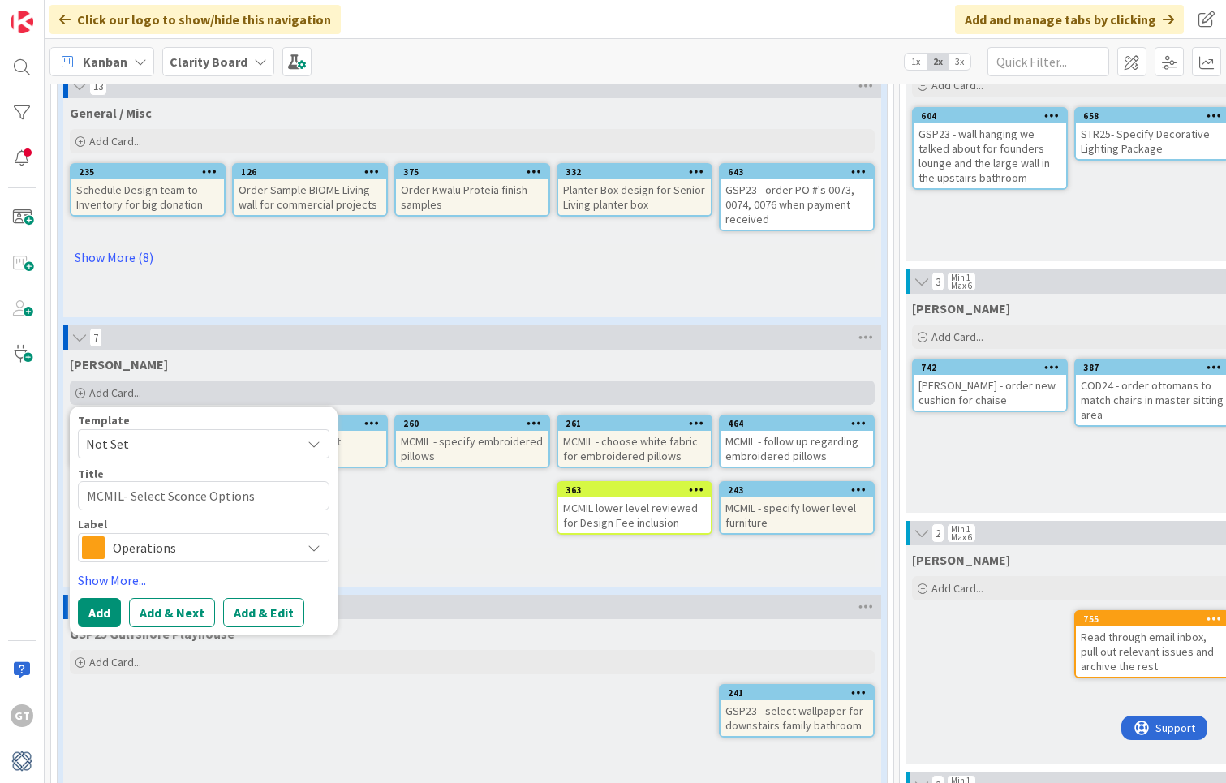
type textarea "x"
type textarea "MCMIL- Select Sconce Options"
type textarea "x"
type textarea "MCMIL- Select Sconce Options f"
type textarea "x"
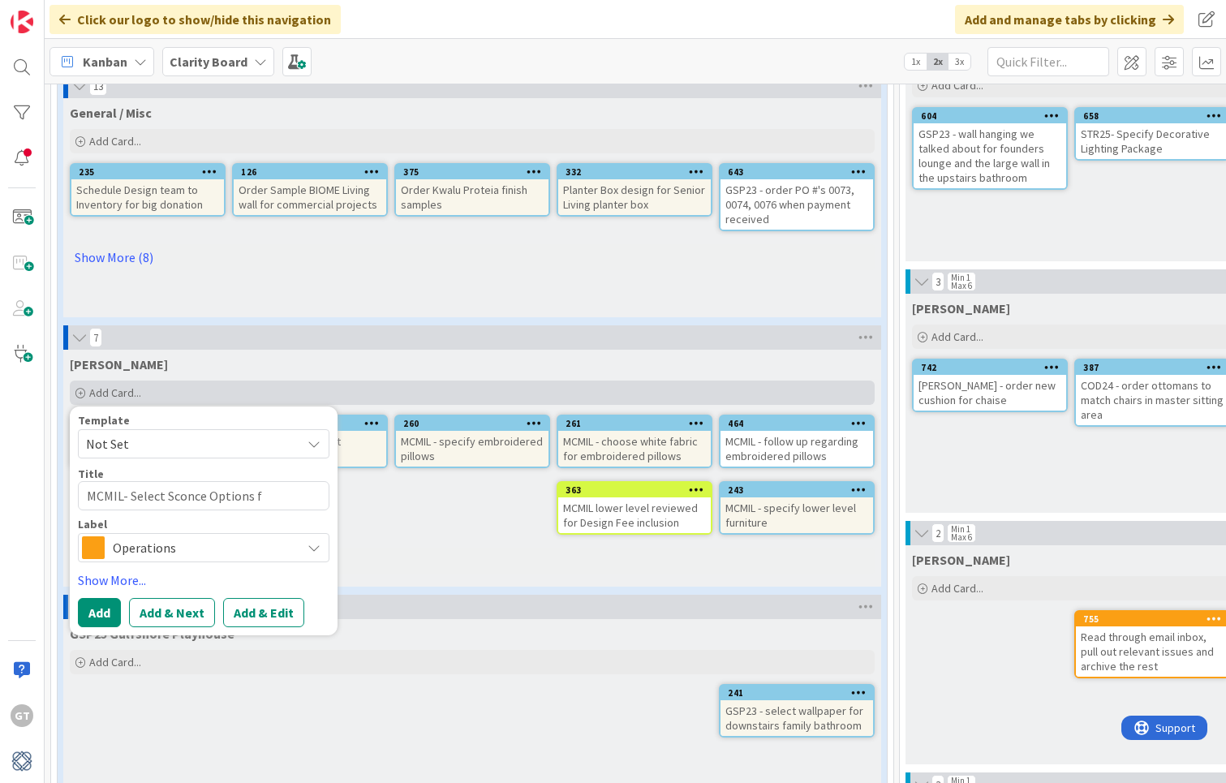
type textarea "MCMIL- Select Sconce Options fo"
type textarea "x"
type textarea "MCMIL- Select Sconce Options for"
type textarea "x"
type textarea "MCMIL- Select Sconce Options for"
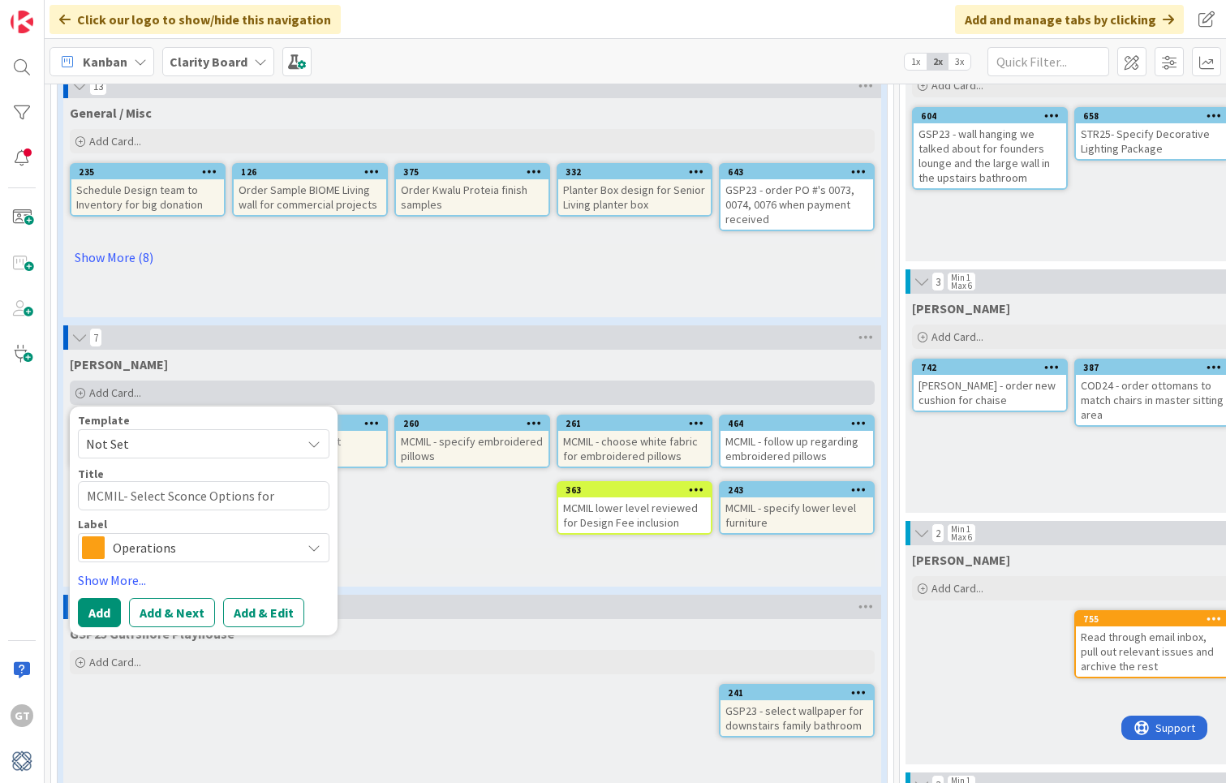
type textarea "x"
type textarea "MCMIL- Select Sconce Options for B"
type textarea "x"
type textarea "MCMIL- Select Sconce Options for Bu"
type textarea "x"
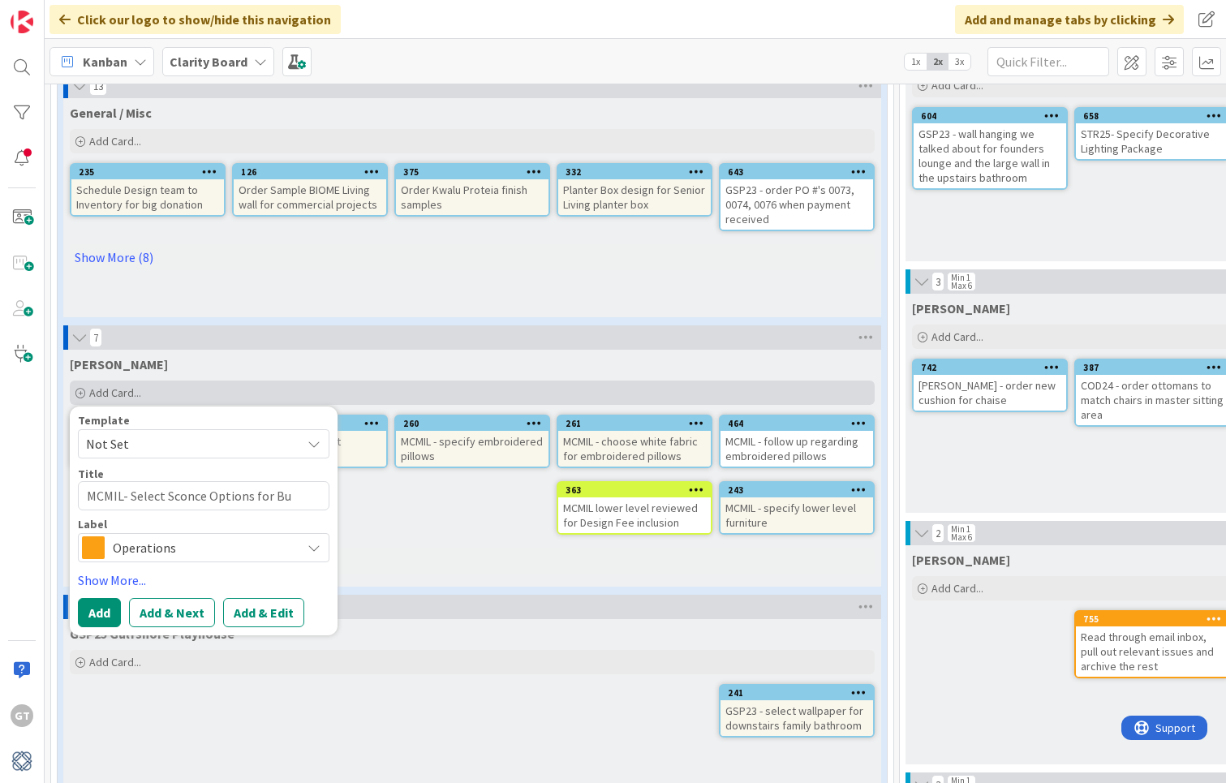
type textarea "MCMIL- Select Sconce Options for Bun"
type textarea "x"
type textarea "MCMIL- Select Sconce Options for Bunk"
type textarea "x"
type textarea "MCMIL- Select Sconce Options for Bunk"
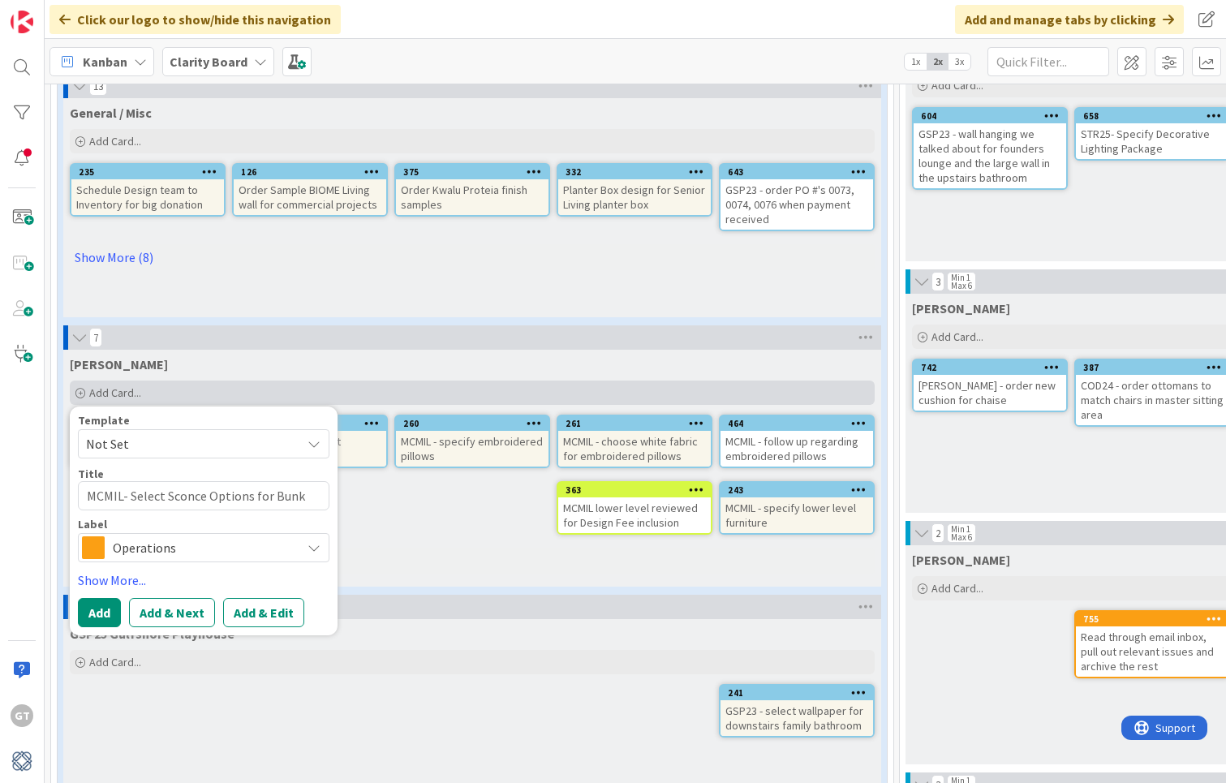
type textarea "x"
type textarea "MCMIL- Select Sconce Options for Bunk R"
type textarea "x"
type textarea "MCMIL- Select Sconce Options for Bunk Ro"
type textarea "x"
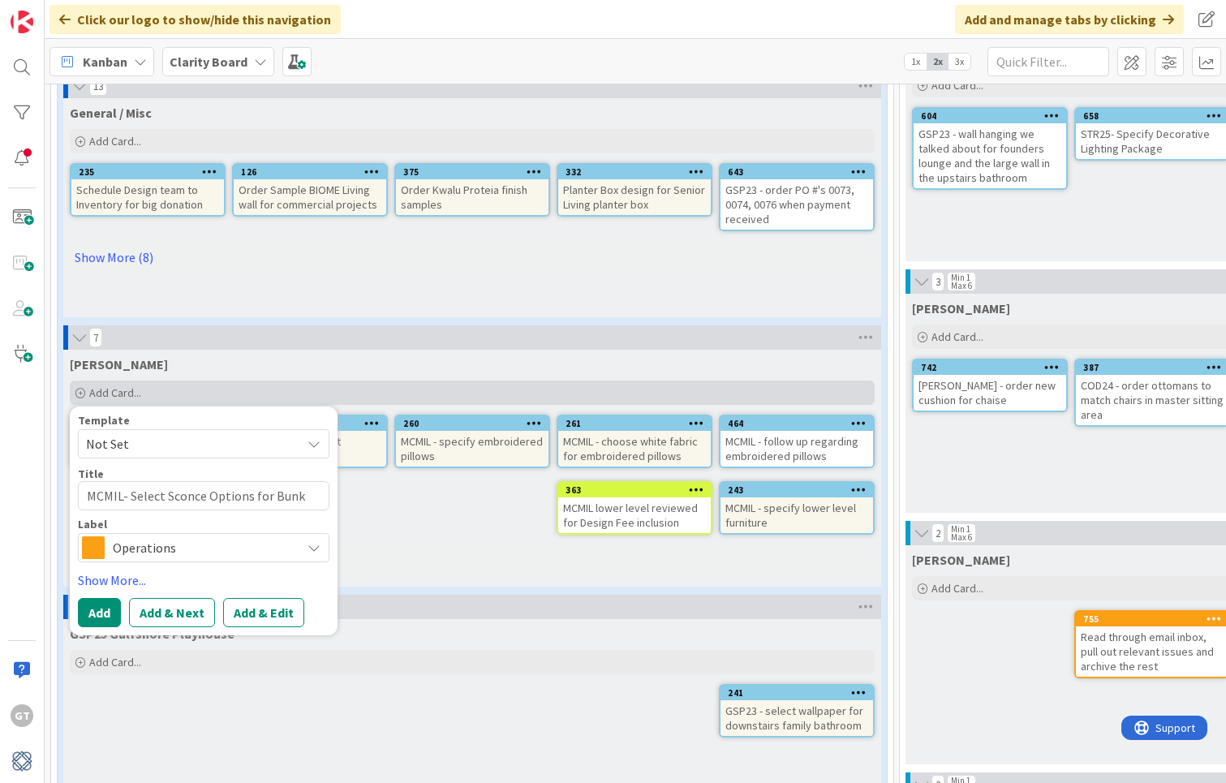
type textarea "MCMIL- Select Sconce Options for Bunk Roo"
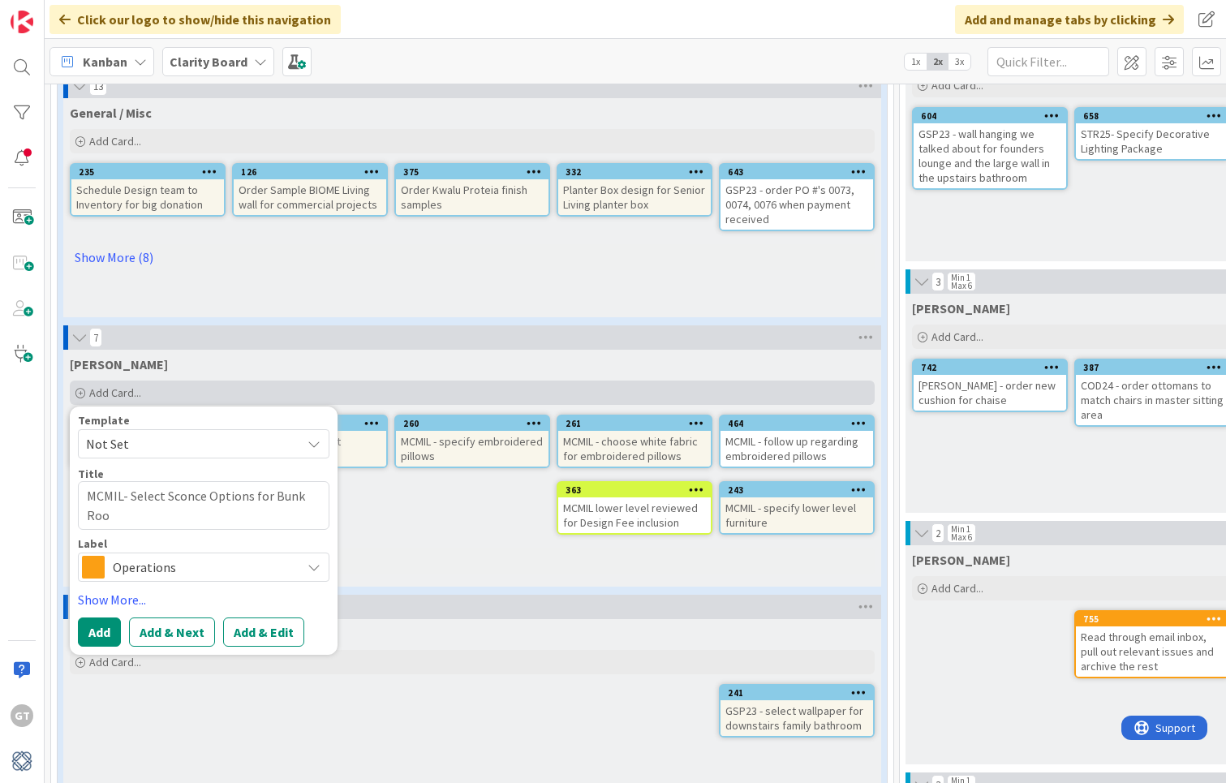
type textarea "x"
type textarea "MCMIL- Select Sconce Options for Bunk Room"
type textarea "x"
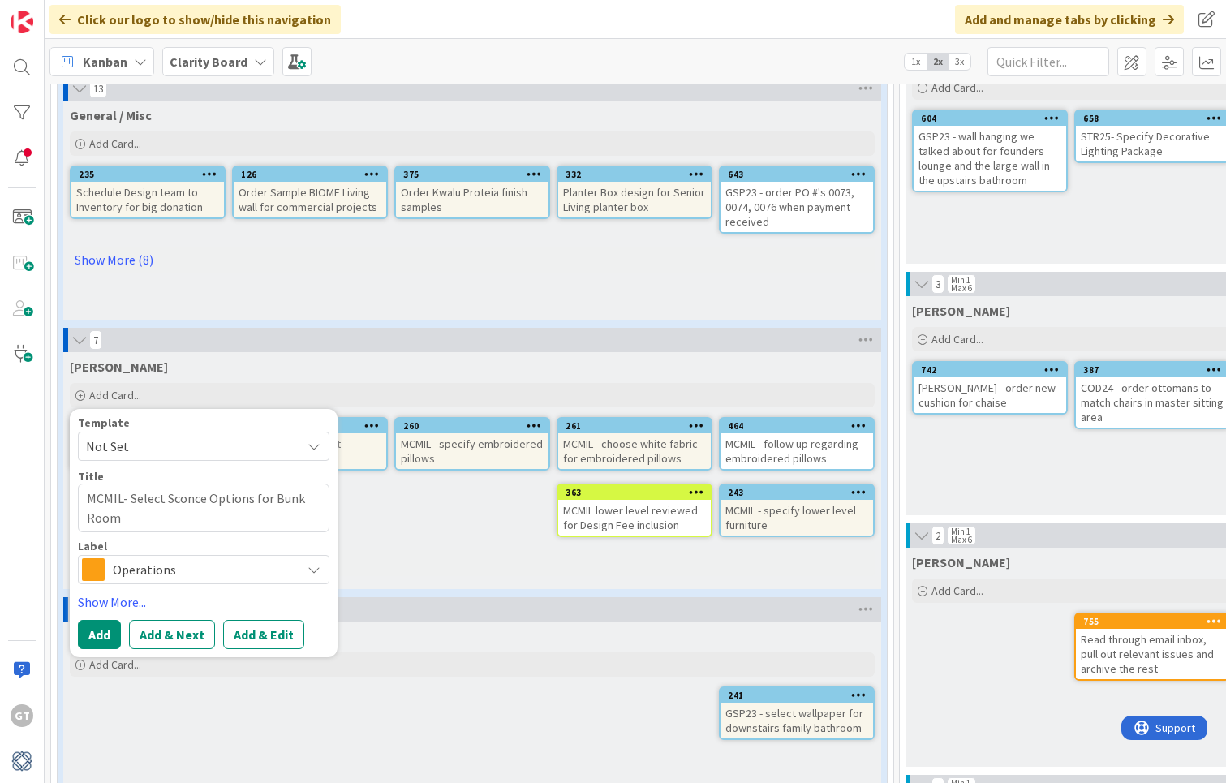
scroll to position [147, 0]
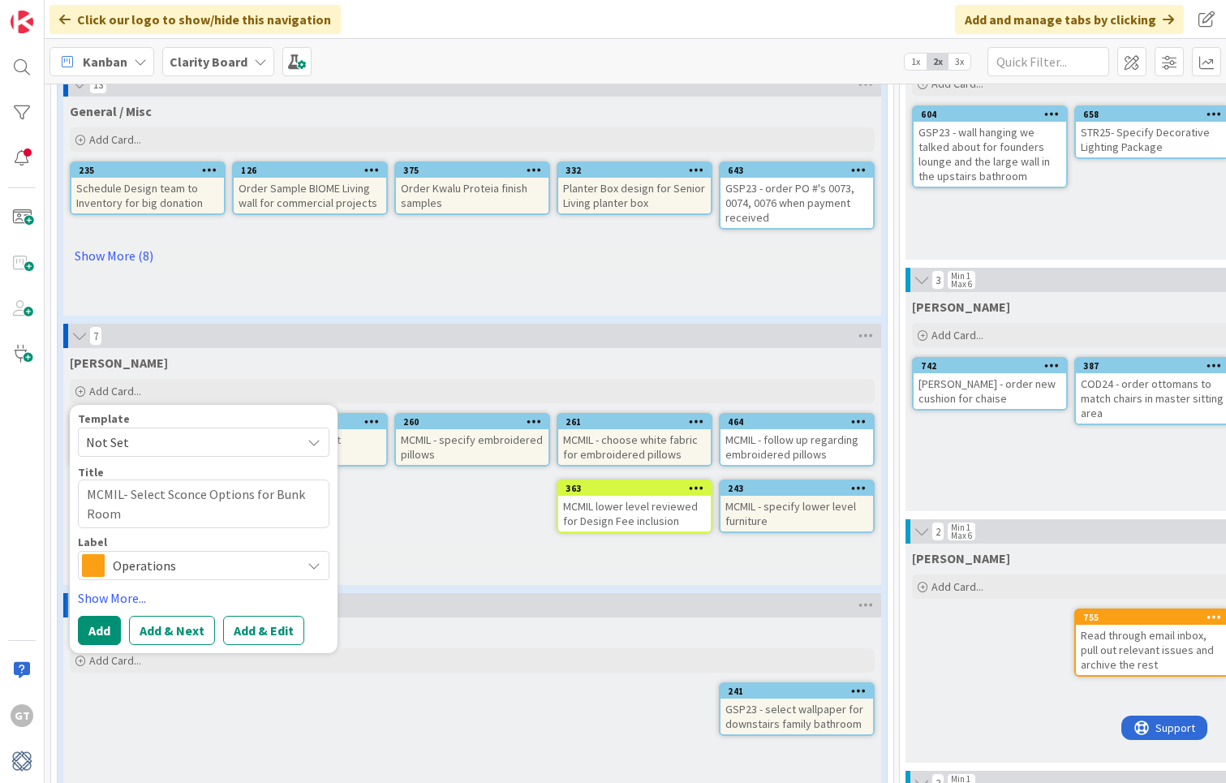
type textarea "MCMIL- Select Sconce Options for Bunk Room"
click at [242, 567] on span "Operations" at bounding box center [203, 565] width 180 height 23
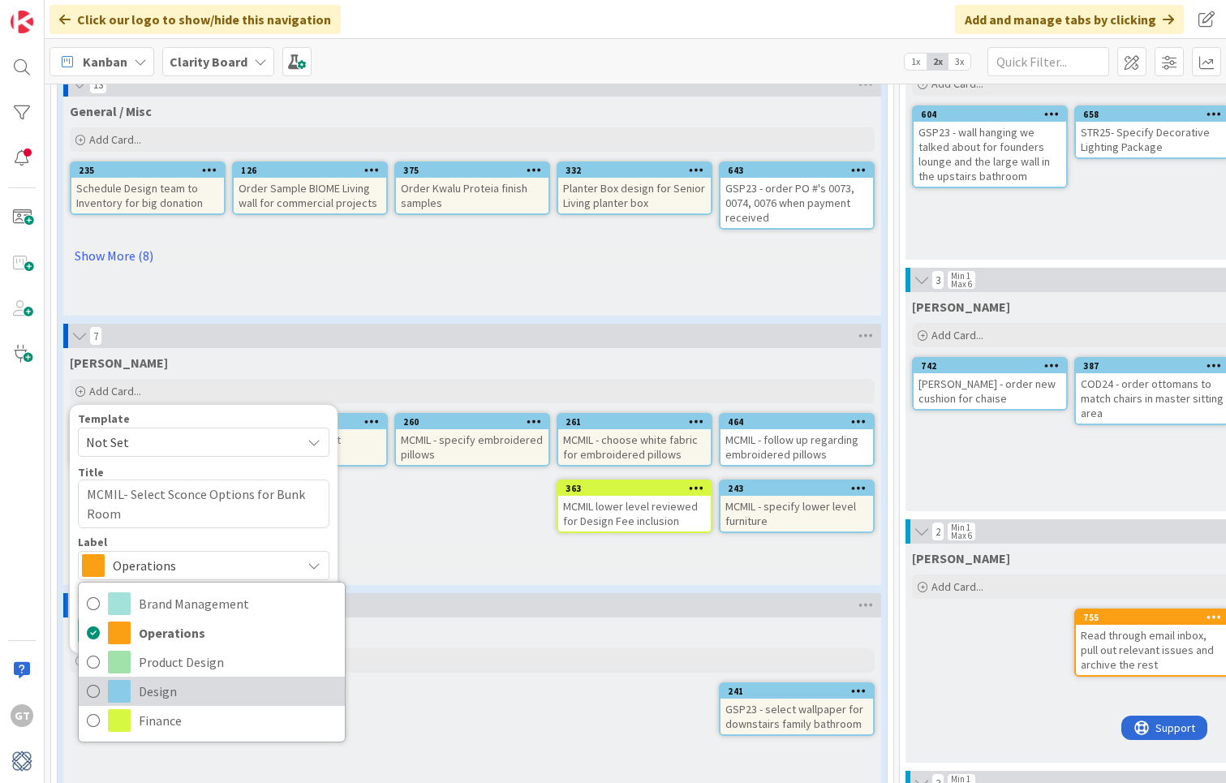
click at [101, 693] on link "Design" at bounding box center [212, 691] width 266 height 29
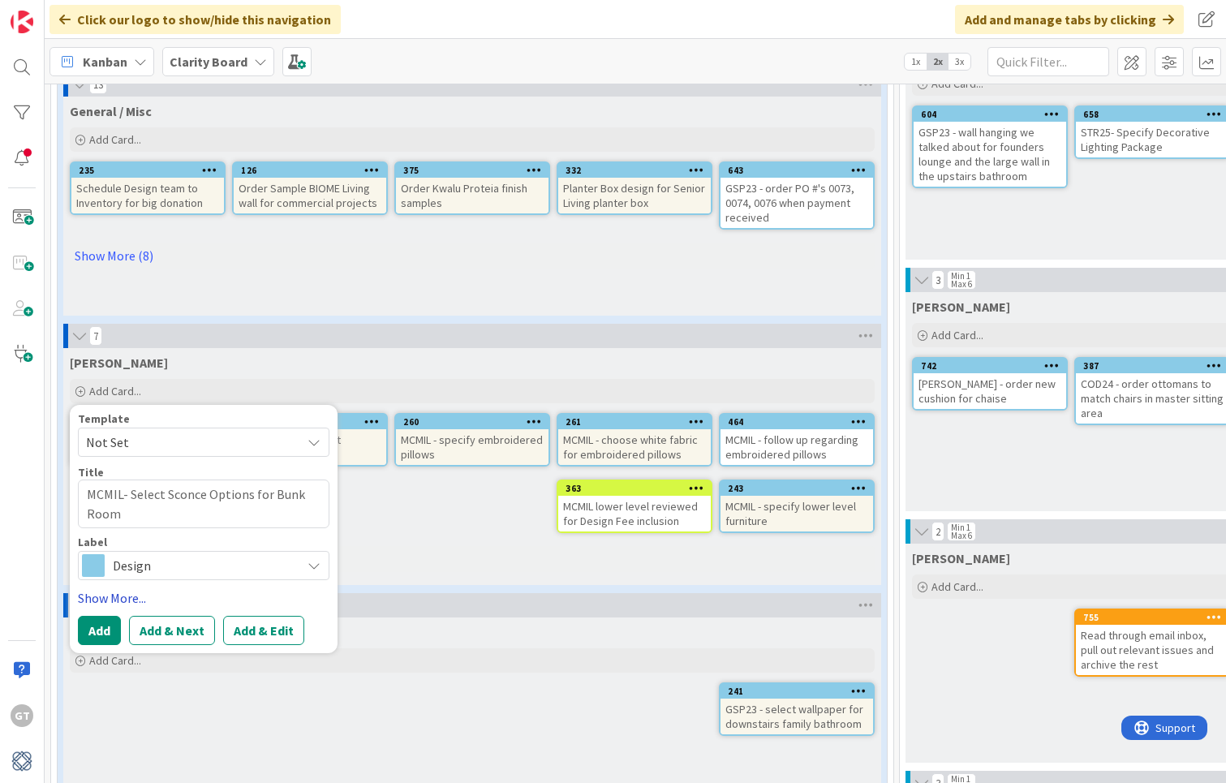
click at [110, 599] on link "Show More..." at bounding box center [203, 597] width 251 height 19
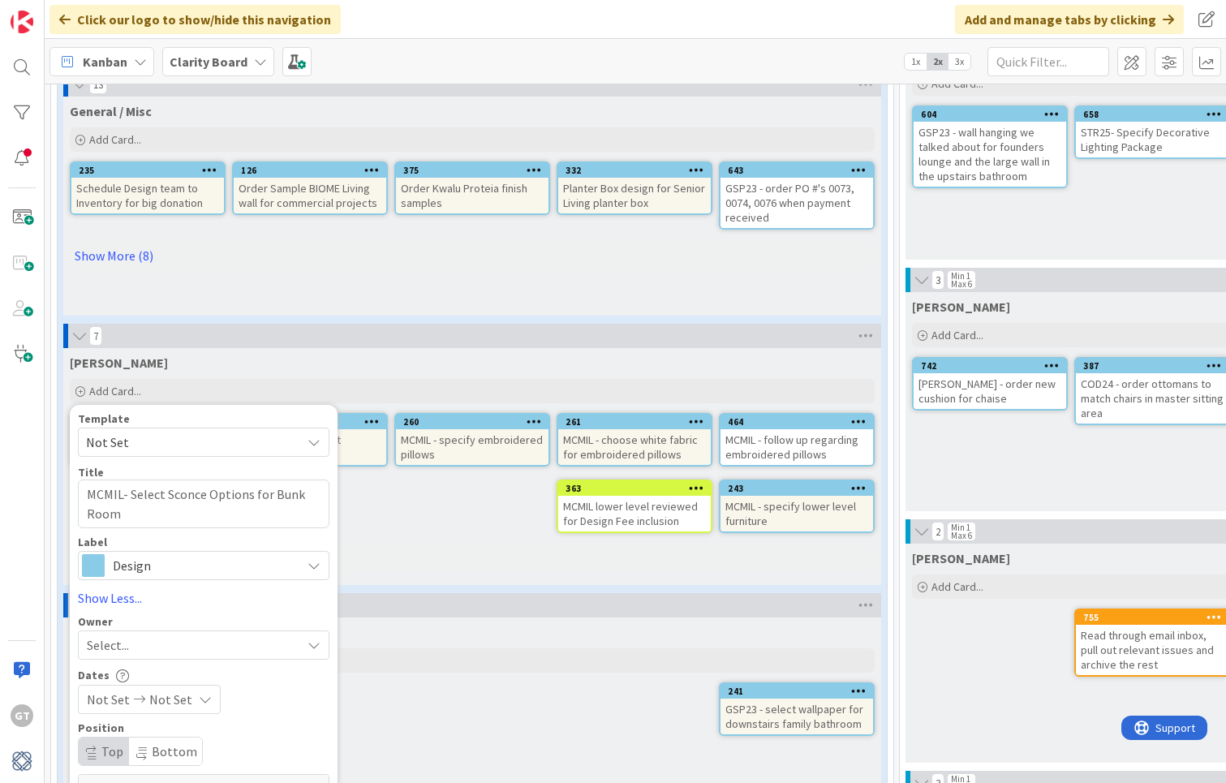
click at [154, 645] on div "Select..." at bounding box center [194, 644] width 214 height 19
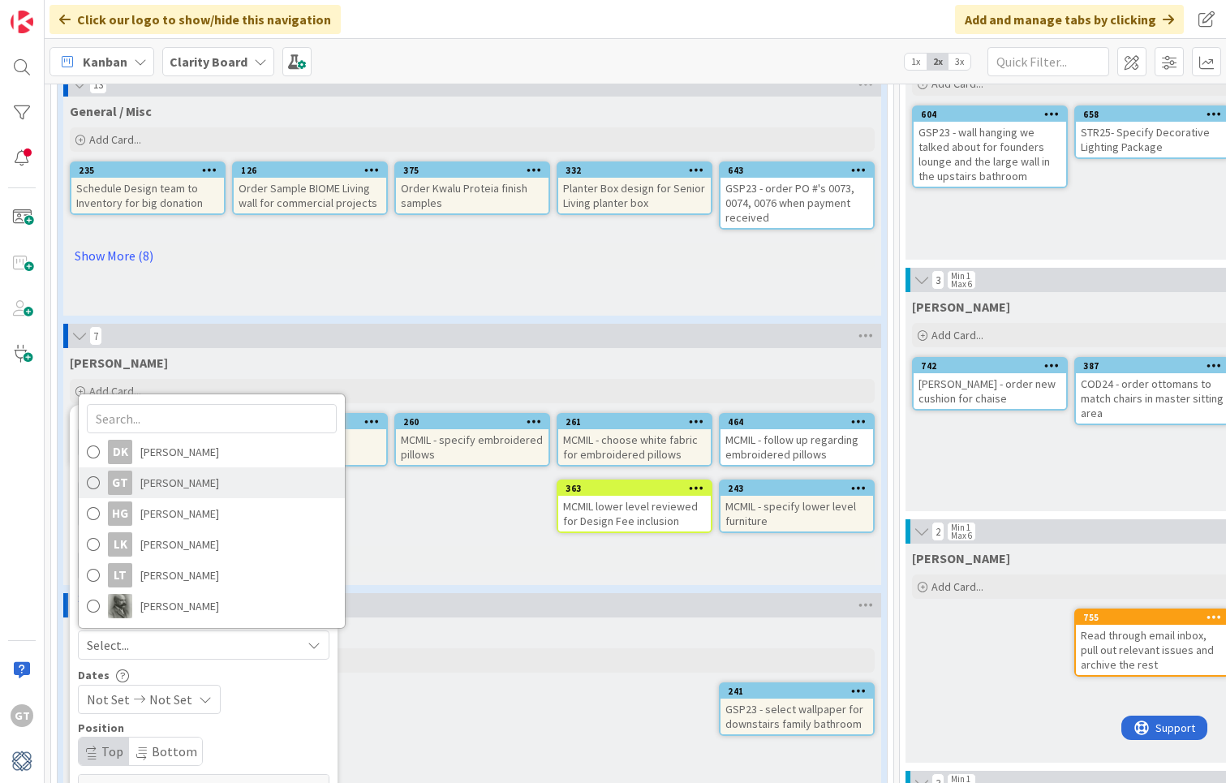
click at [166, 488] on span "[PERSON_NAME]" at bounding box center [179, 483] width 79 height 24
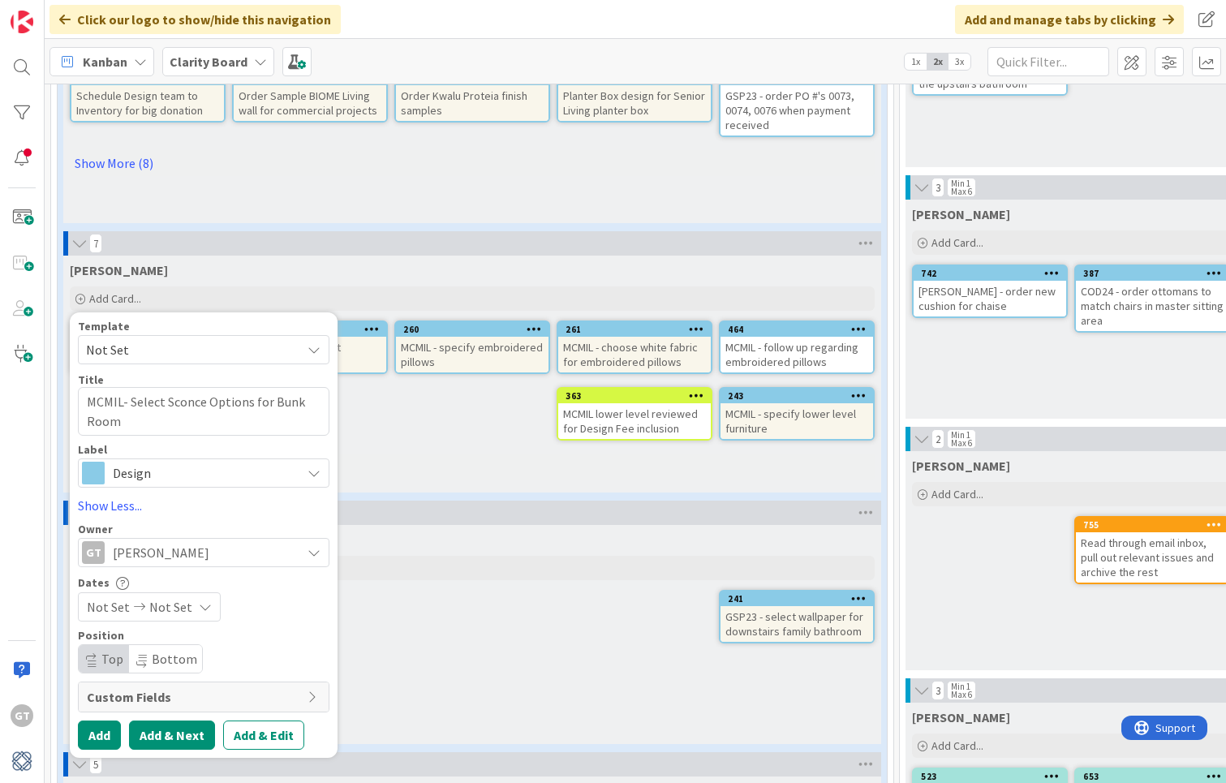
scroll to position [239, 0]
click at [103, 731] on button "Add" at bounding box center [99, 734] width 43 height 29
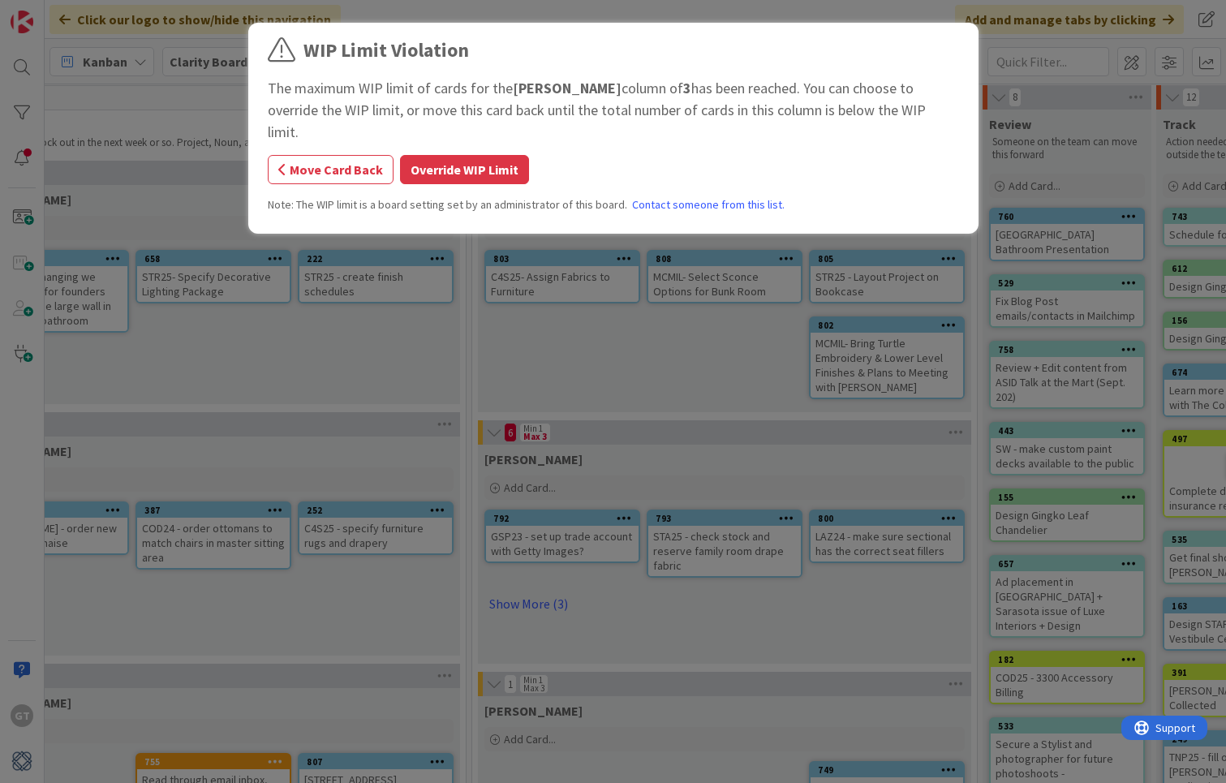
scroll to position [0, 938]
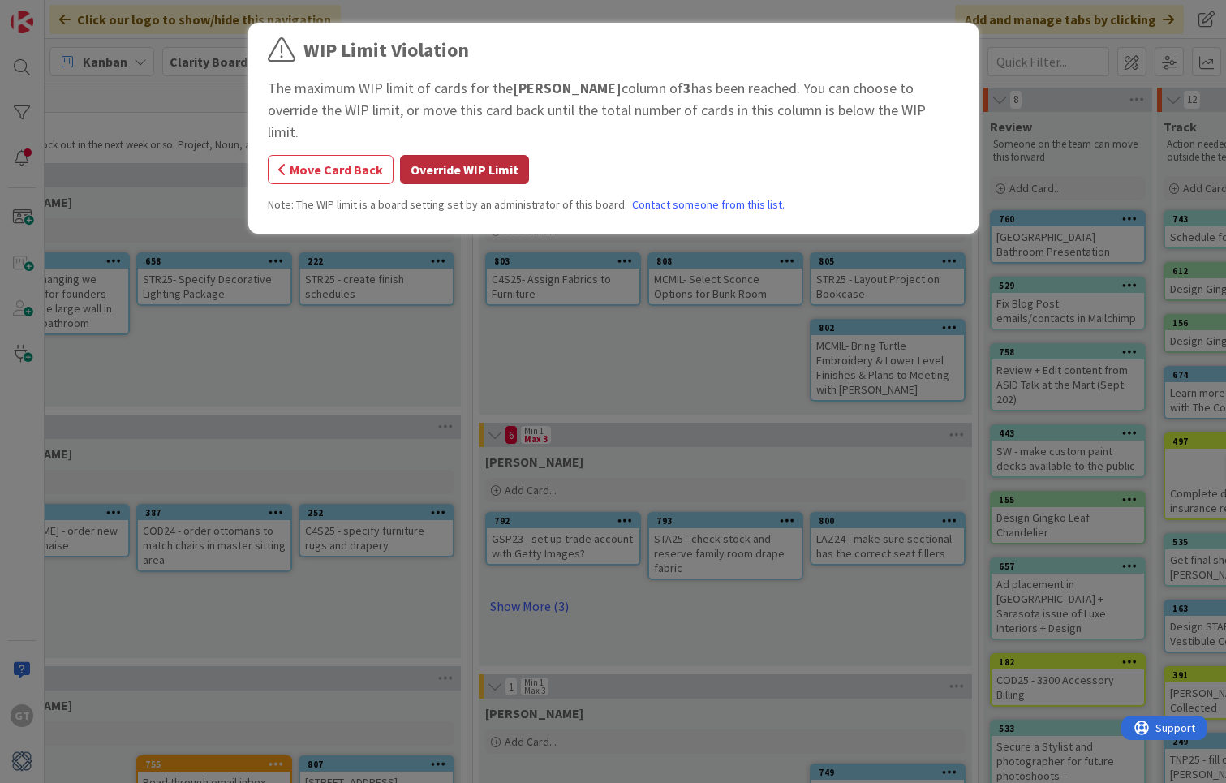
click at [465, 155] on button "Override WIP Limit" at bounding box center [464, 169] width 129 height 29
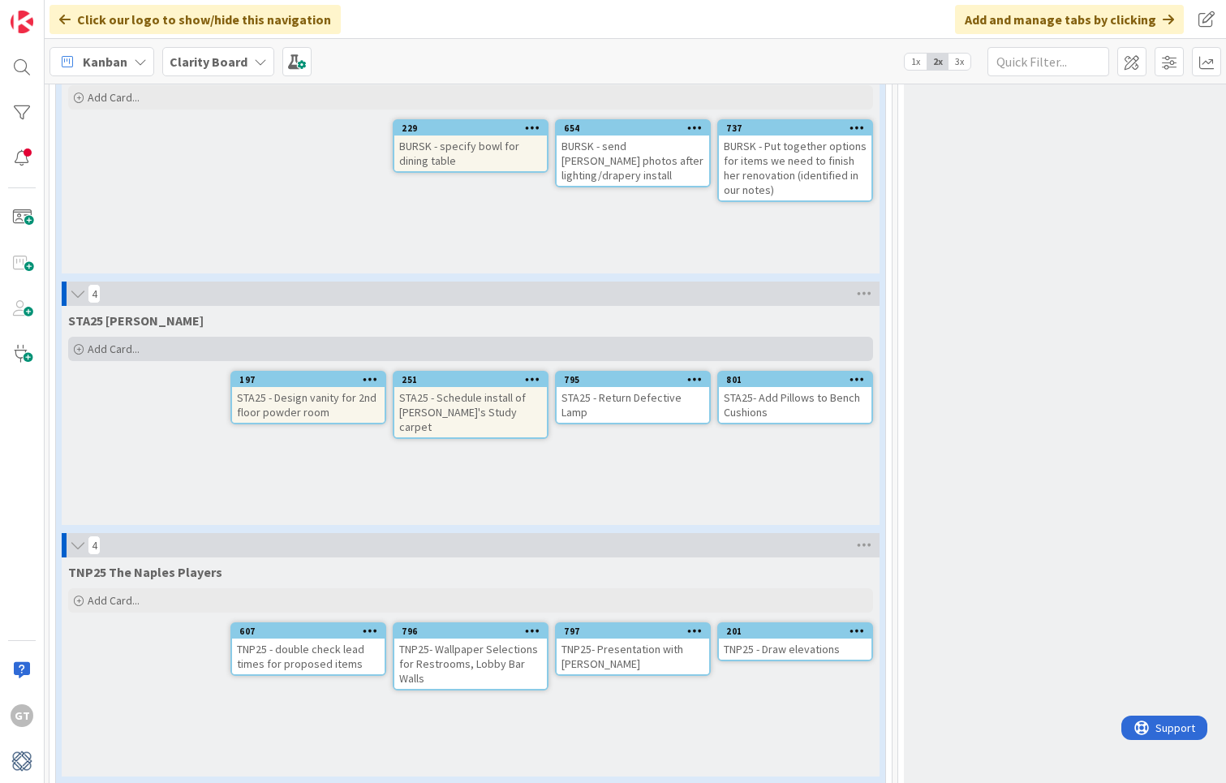
scroll to position [2221, 0]
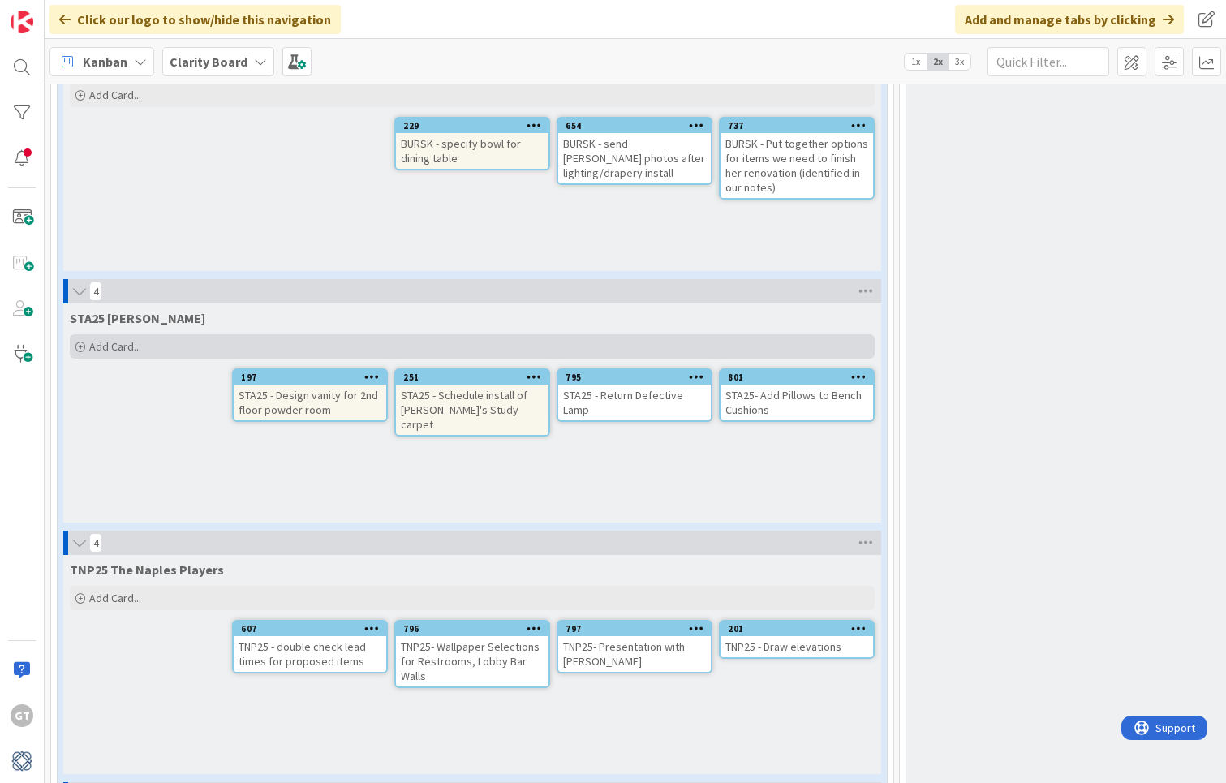
click at [102, 346] on span "Add Card..." at bounding box center [115, 346] width 52 height 15
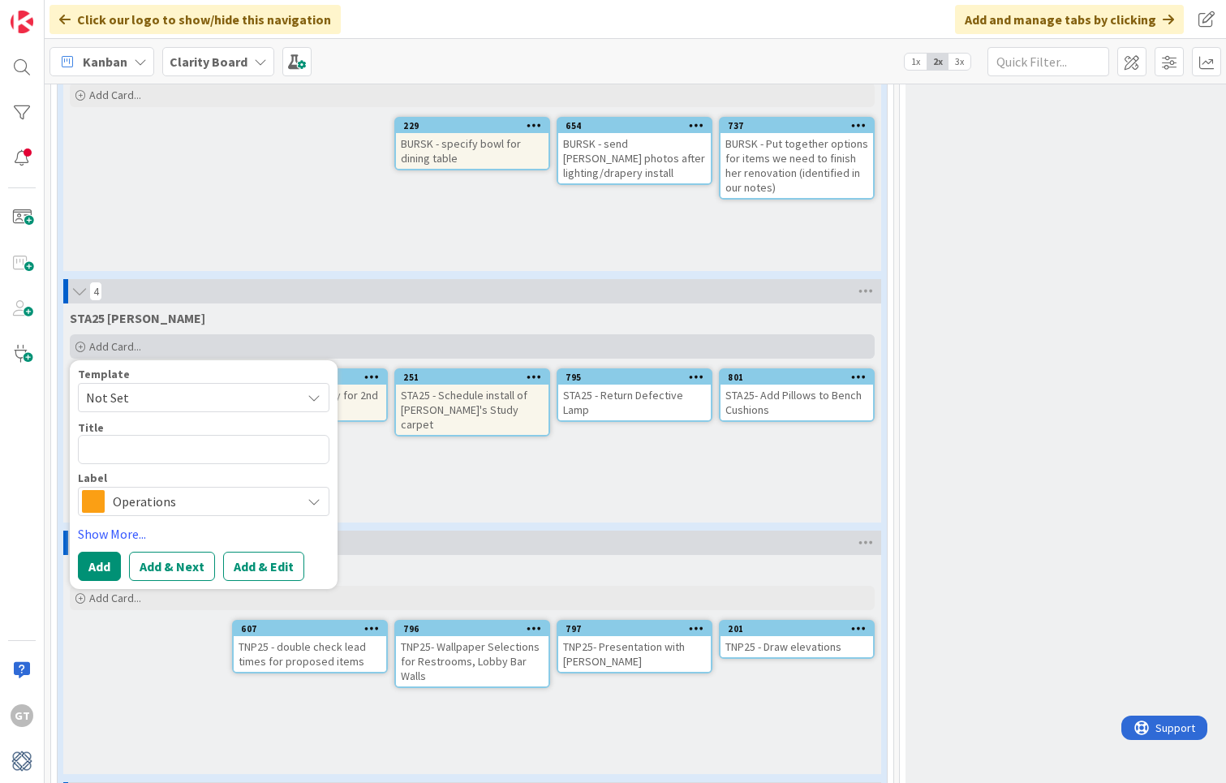
type textarea "x"
type textarea "S"
type textarea "x"
type textarea "Se"
type textarea "x"
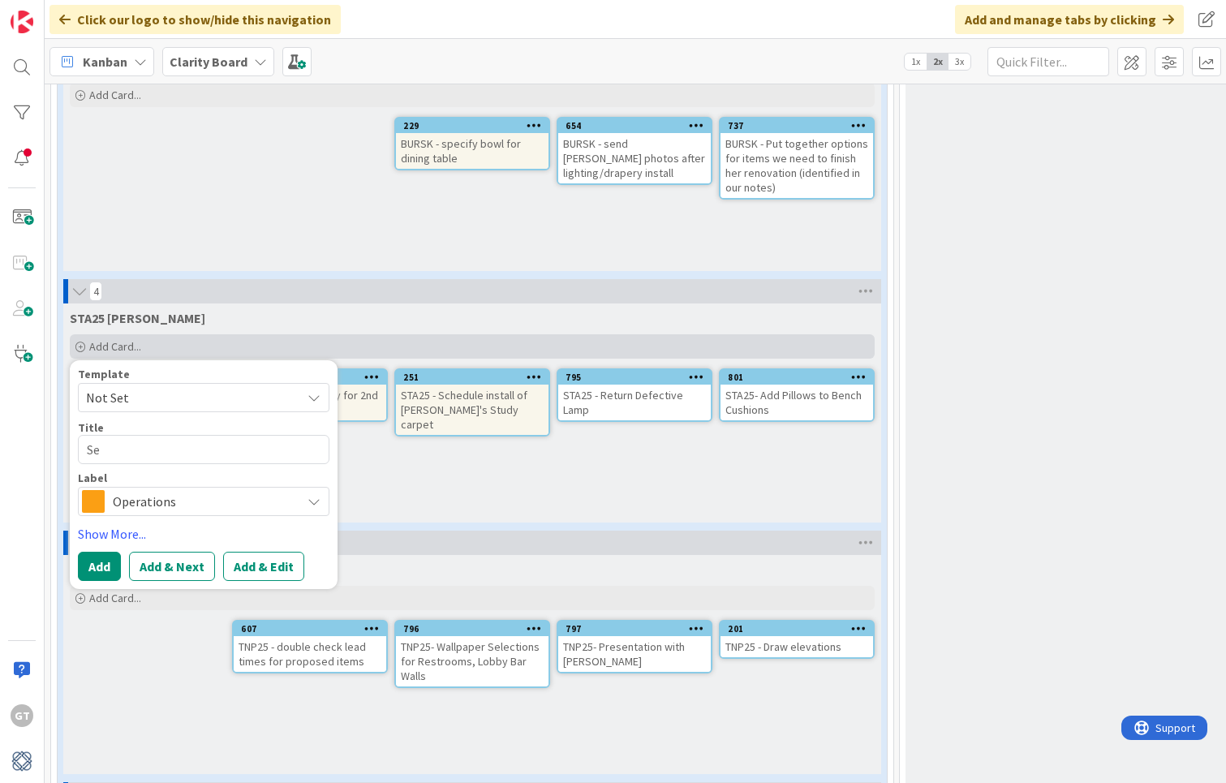
type textarea "Set"
type textarea "x"
type textarea "Set"
type textarea "x"
type textarea "Set u"
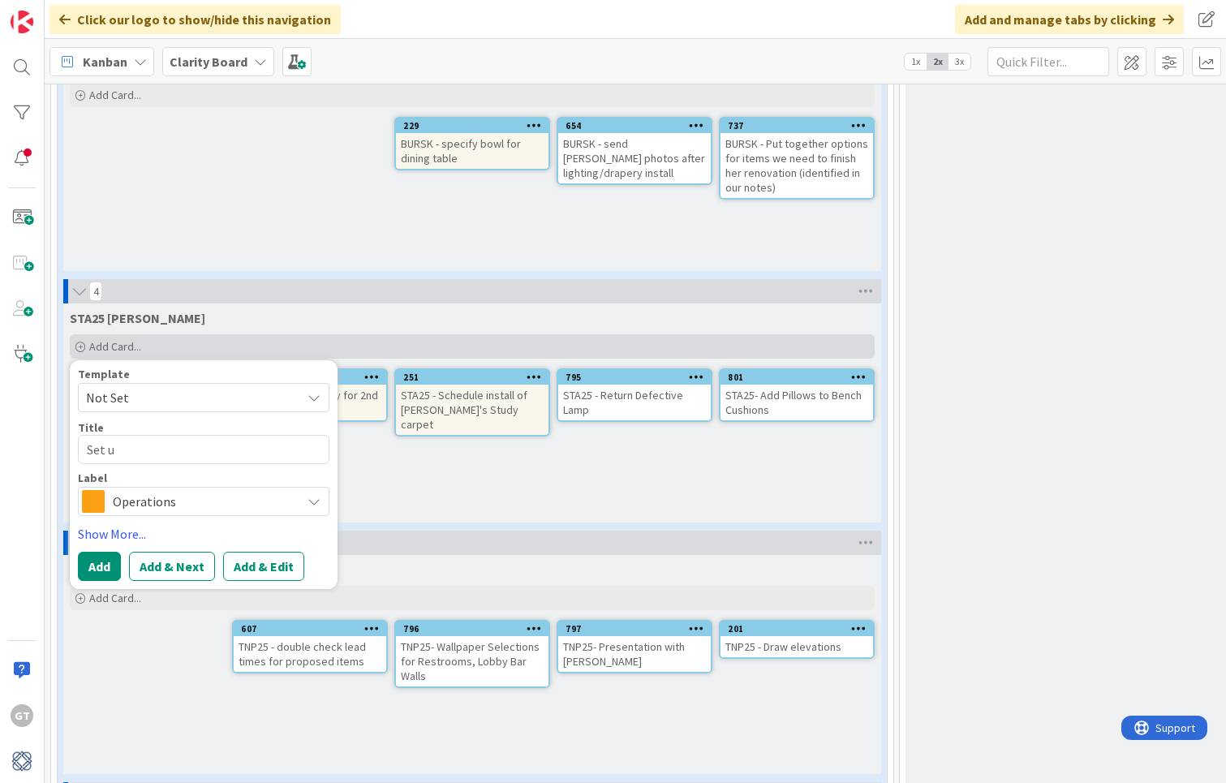
type textarea "x"
type textarea "Set up"
type textarea "x"
type textarea "Set up"
type textarea "x"
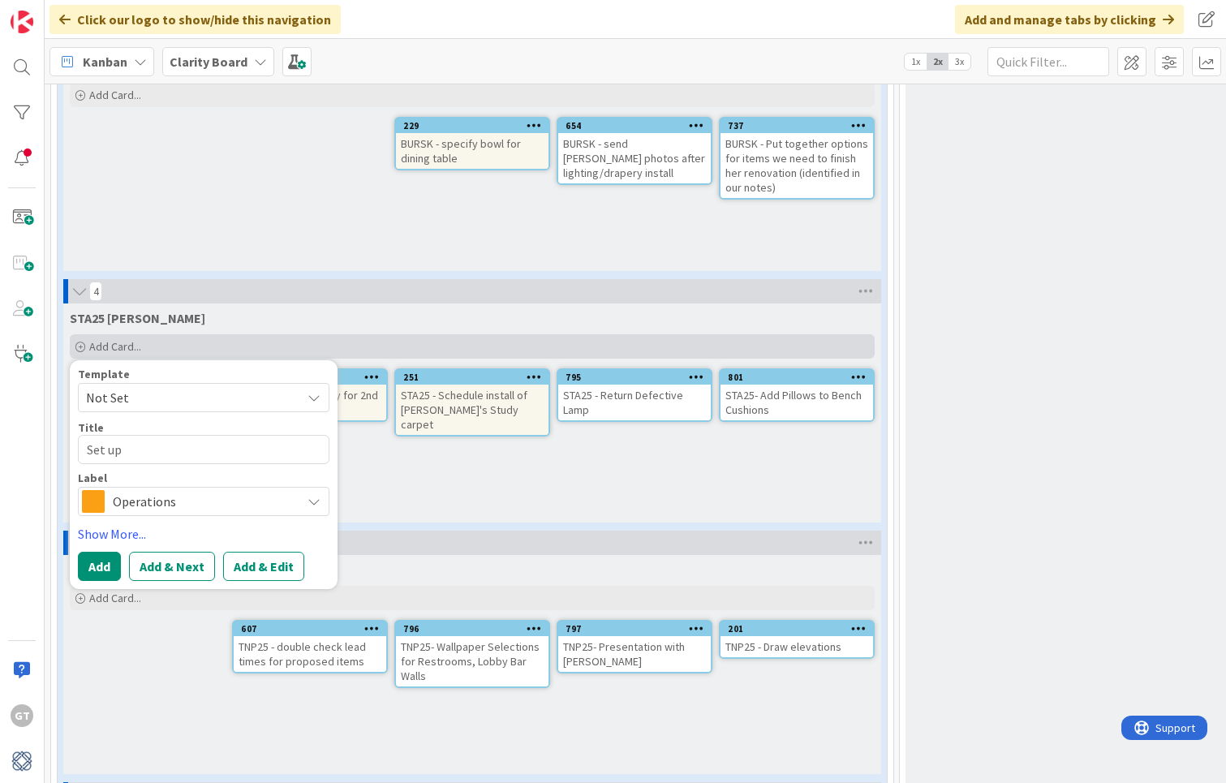
type textarea "Set up D"
type textarea "x"
type textarea "Set up De"
type textarea "x"
type textarea "Set up D"
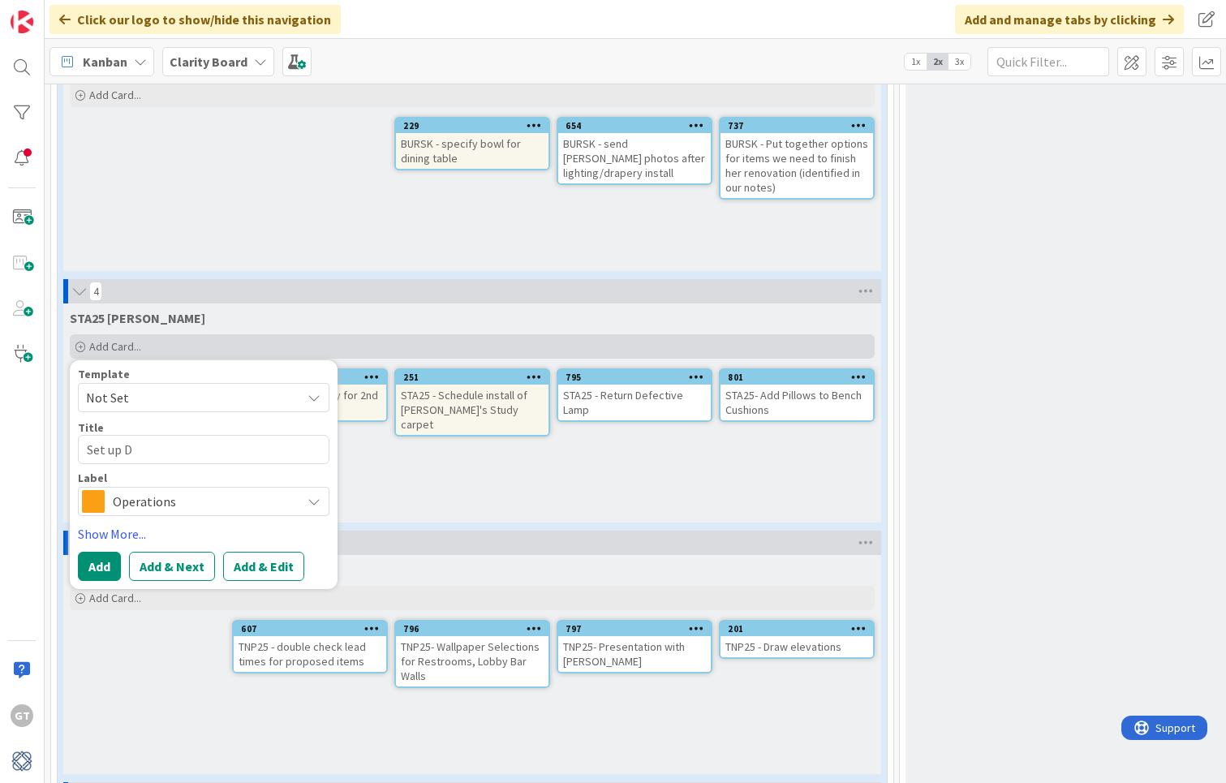
type textarea "x"
type textarea "Set up"
type textarea "x"
type textarea "Set up"
type textarea "x"
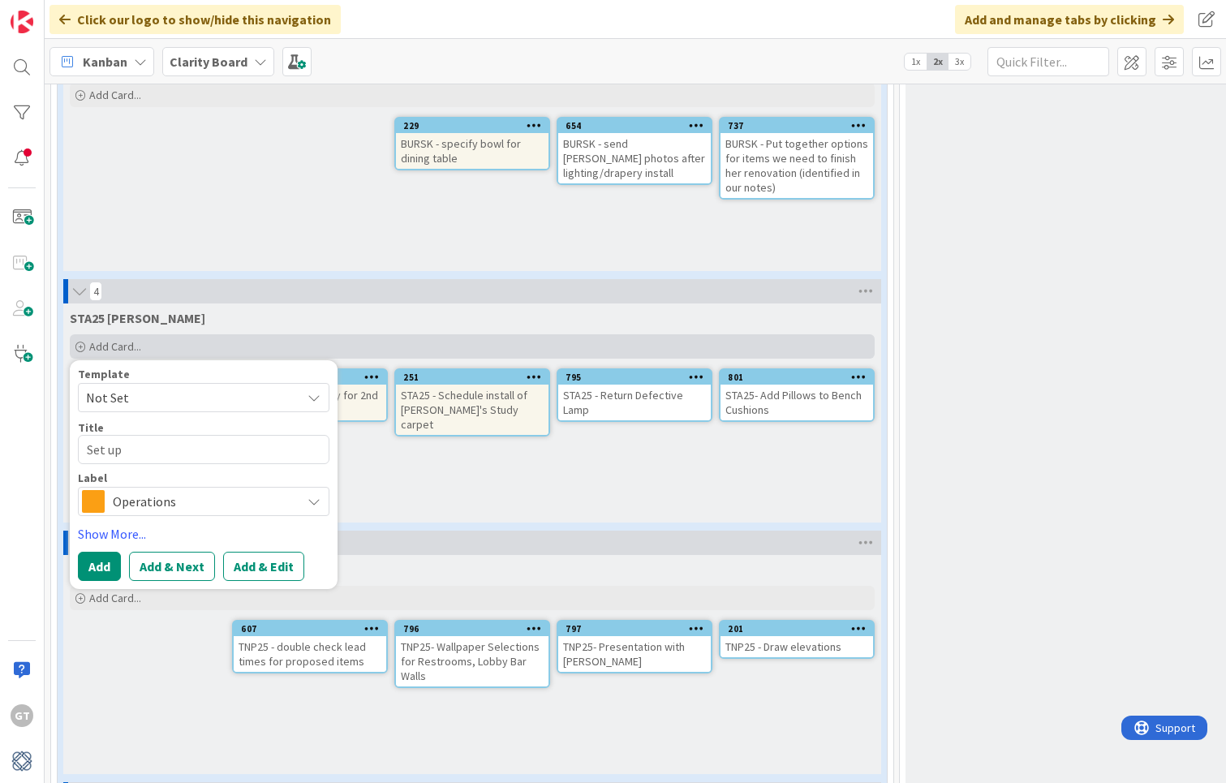
type textarea "Set u"
type textarea "x"
type textarea "Set"
type textarea "x"
type textarea "Set"
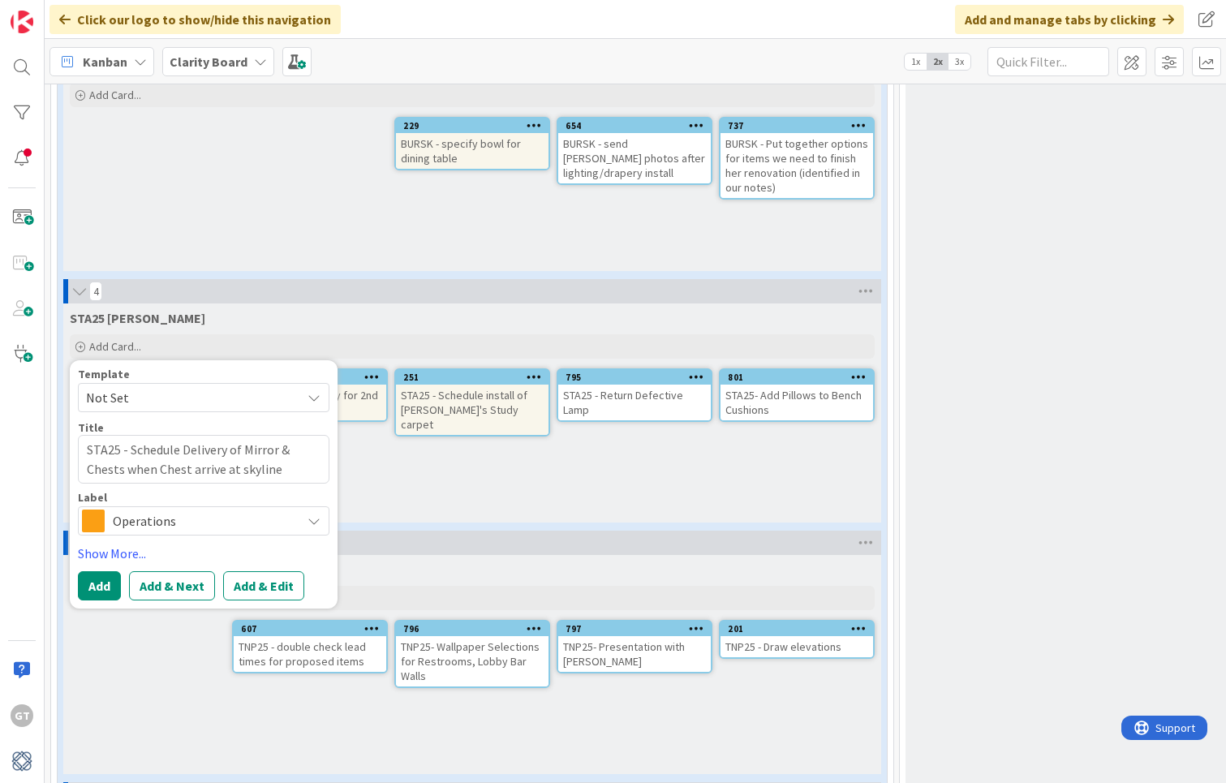
scroll to position [2220, 0]
click at [95, 586] on button "Add" at bounding box center [99, 586] width 43 height 29
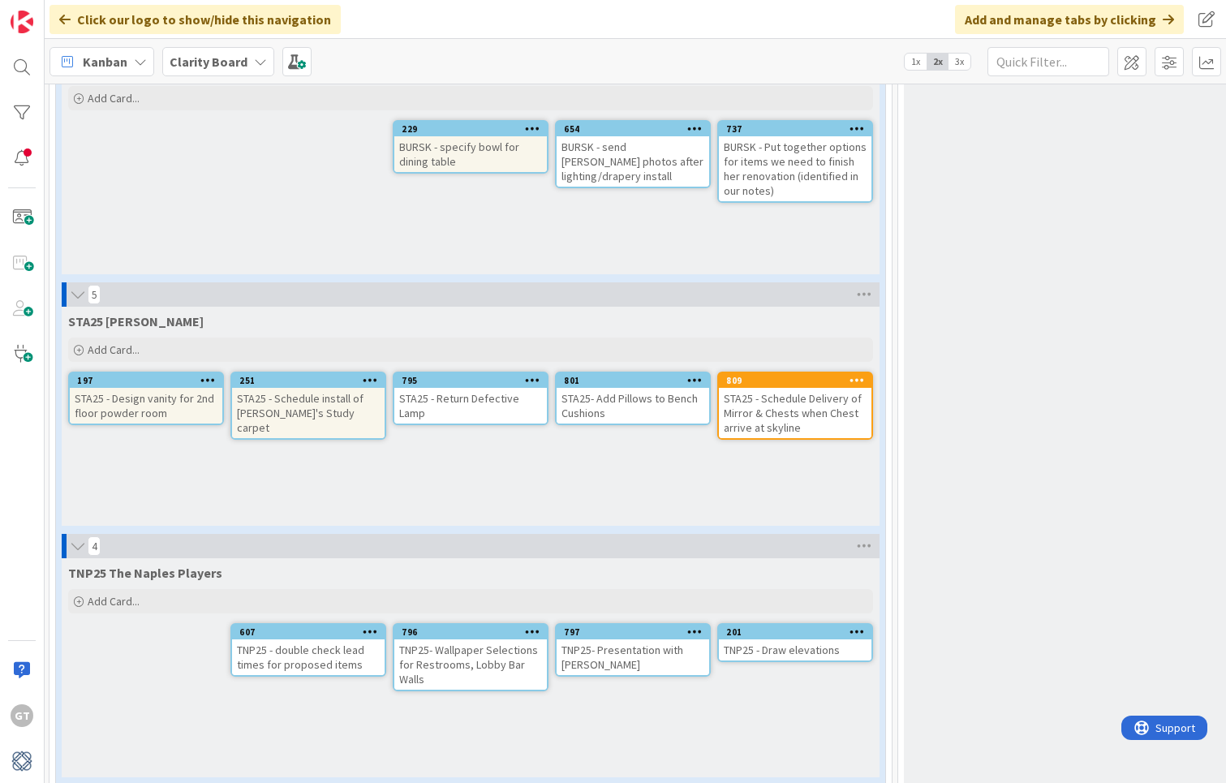
scroll to position [2218, 0]
click at [800, 399] on div "STA25 - Schedule Delivery of Mirror & Chests when Chest arrive at skyline" at bounding box center [796, 413] width 153 height 50
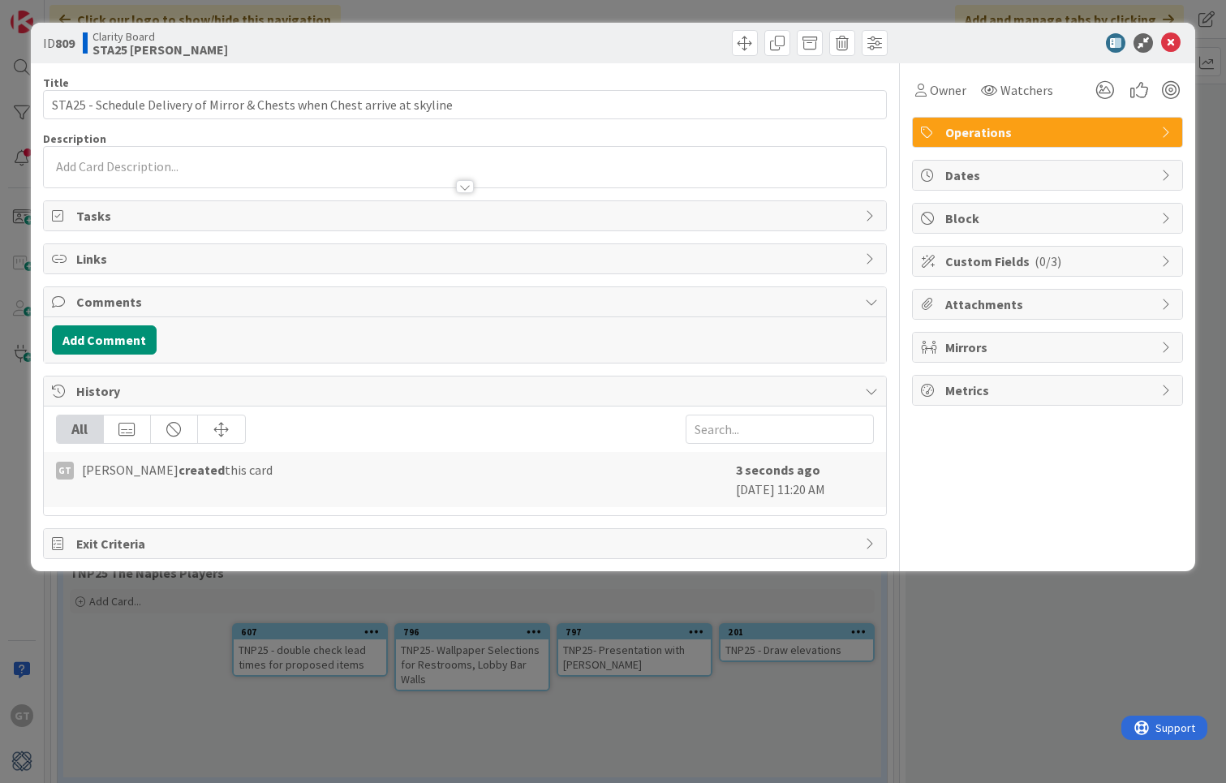
click at [1031, 139] on span "Operations" at bounding box center [1049, 132] width 208 height 19
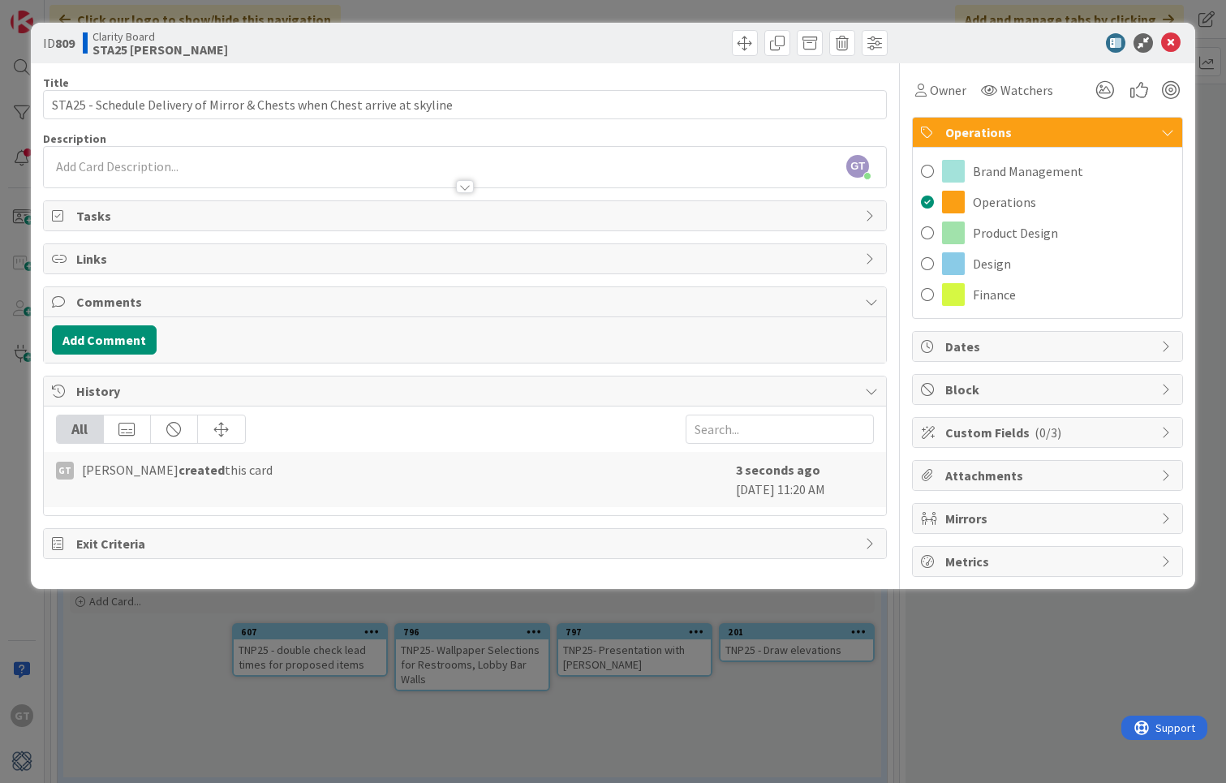
click at [982, 259] on span "Design" at bounding box center [992, 263] width 38 height 19
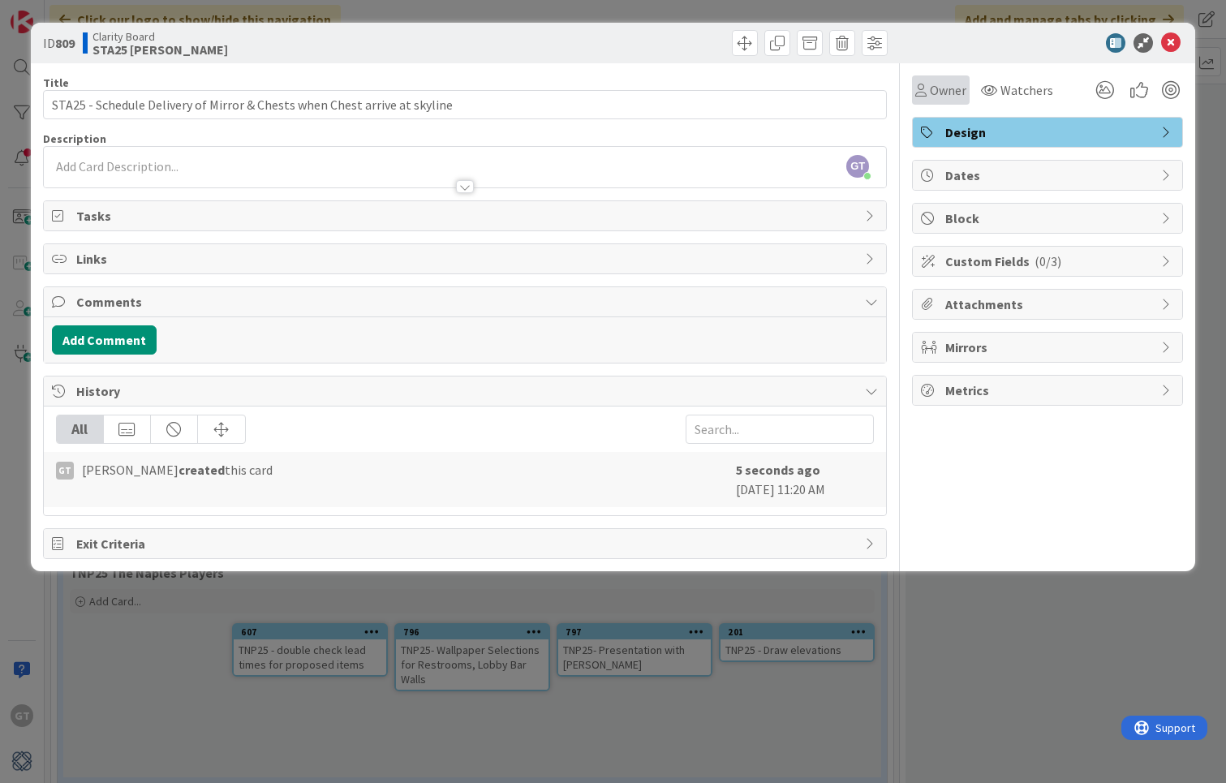
click at [949, 79] on div "Owner" at bounding box center [941, 89] width 58 height 29
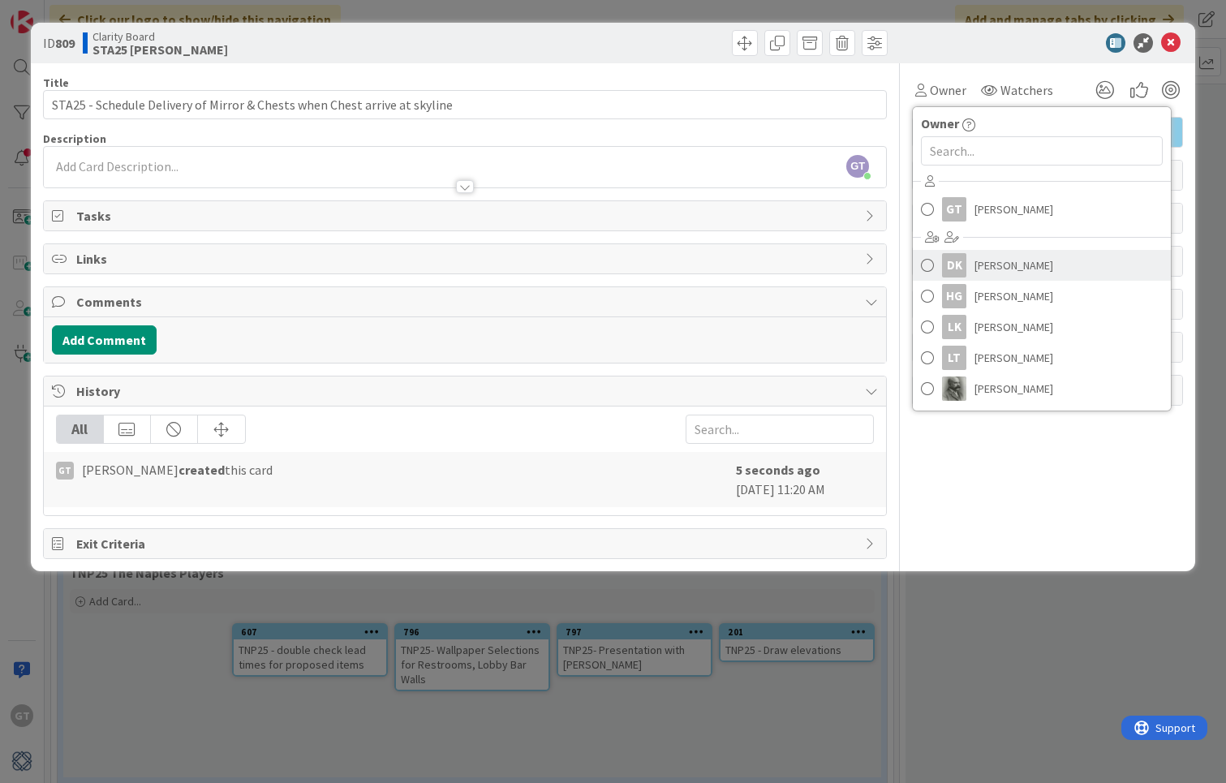
click at [1015, 261] on span "[PERSON_NAME]" at bounding box center [1013, 265] width 79 height 24
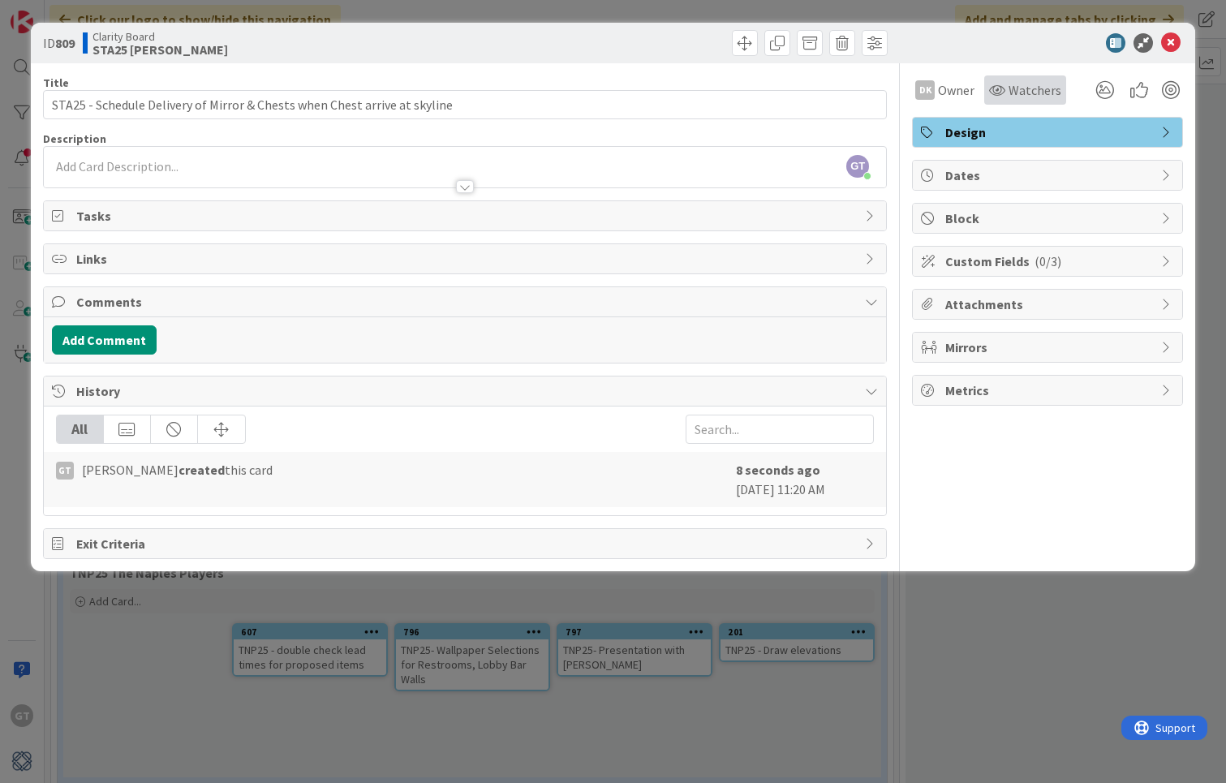
click at [1024, 92] on span "Watchers" at bounding box center [1034, 89] width 53 height 19
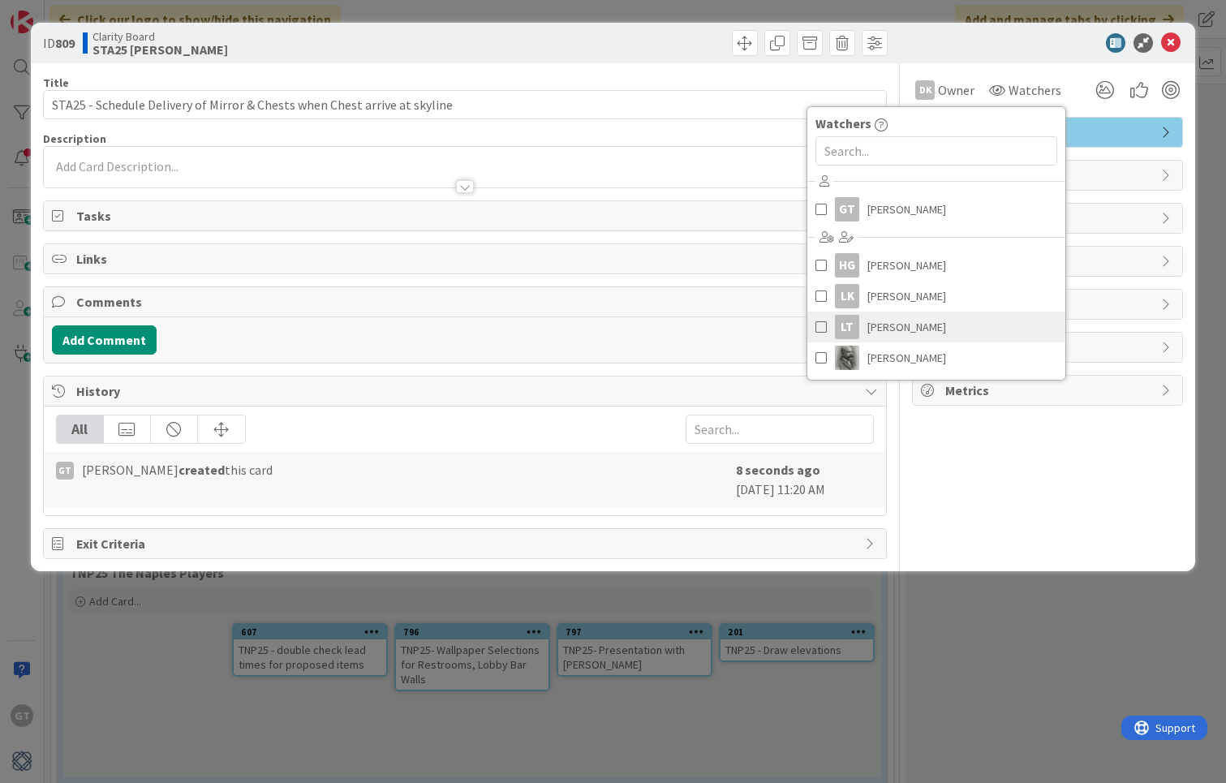
click at [942, 320] on link "LT [PERSON_NAME]" at bounding box center [936, 327] width 258 height 31
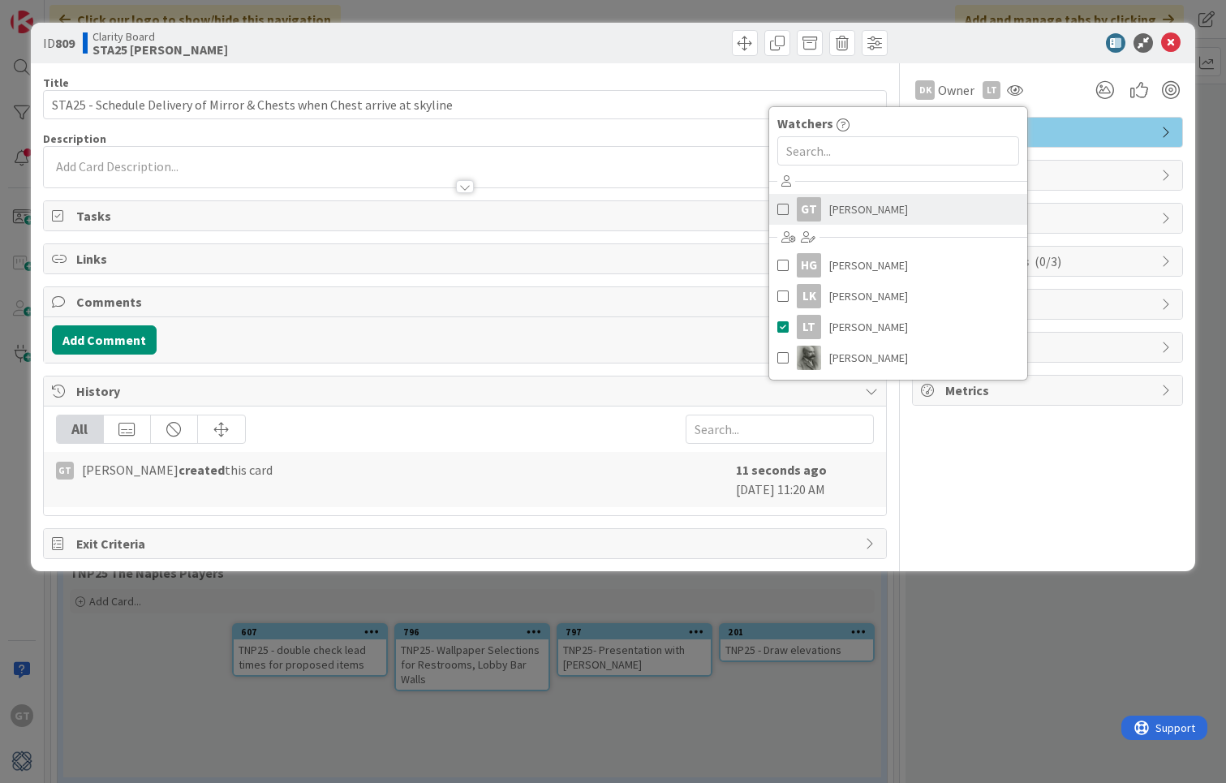
click at [864, 210] on span "[PERSON_NAME]" at bounding box center [868, 209] width 79 height 24
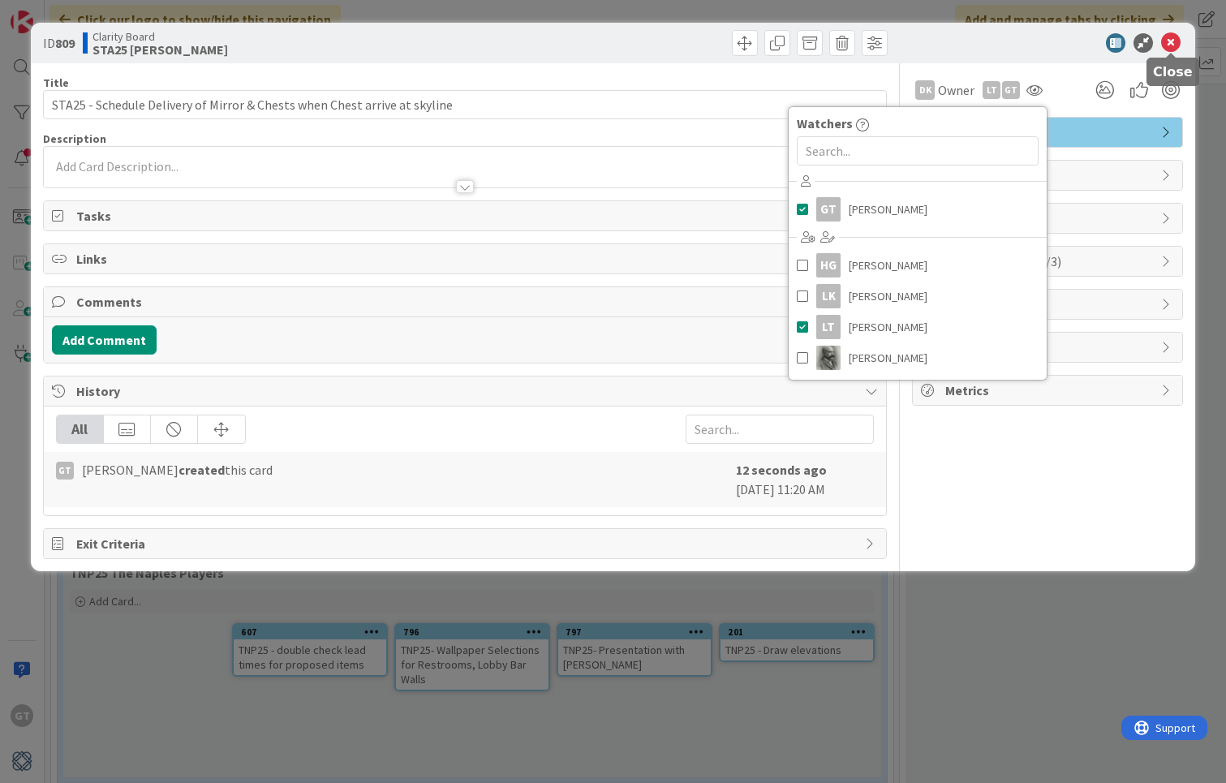
click at [1170, 42] on icon at bounding box center [1170, 42] width 19 height 19
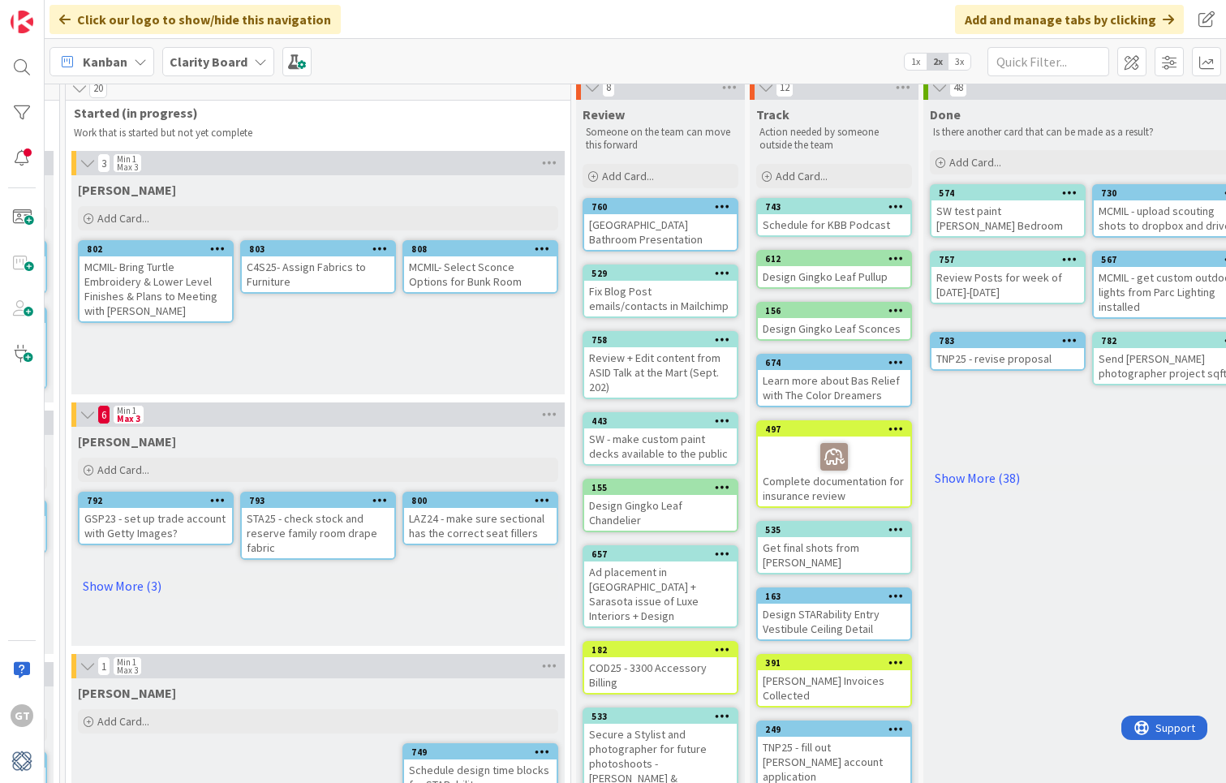
scroll to position [12, 1344]
